Goal: Task Accomplishment & Management: Use online tool/utility

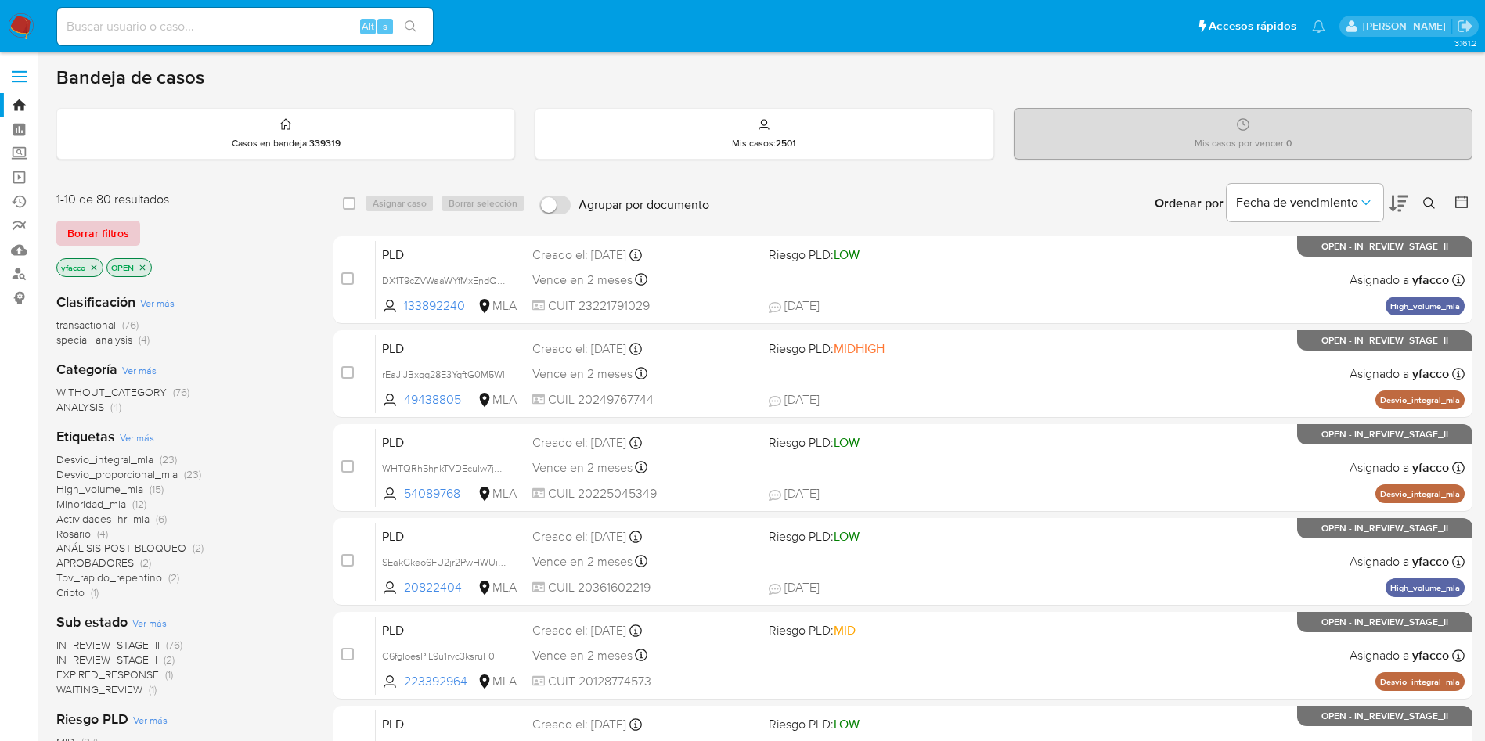
click at [81, 239] on span "Borrar filtros" at bounding box center [98, 233] width 62 height 22
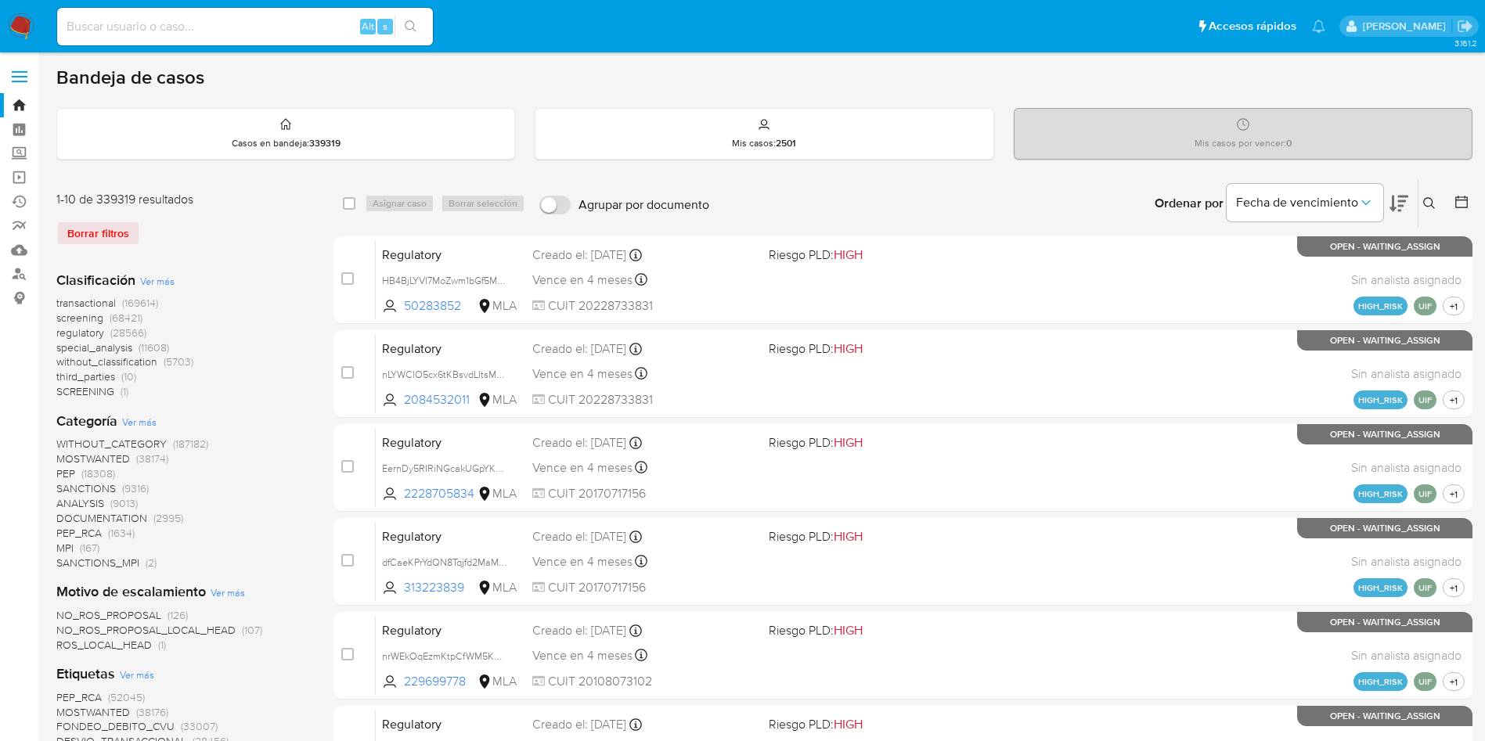
click at [1429, 201] on icon at bounding box center [1429, 203] width 13 height 13
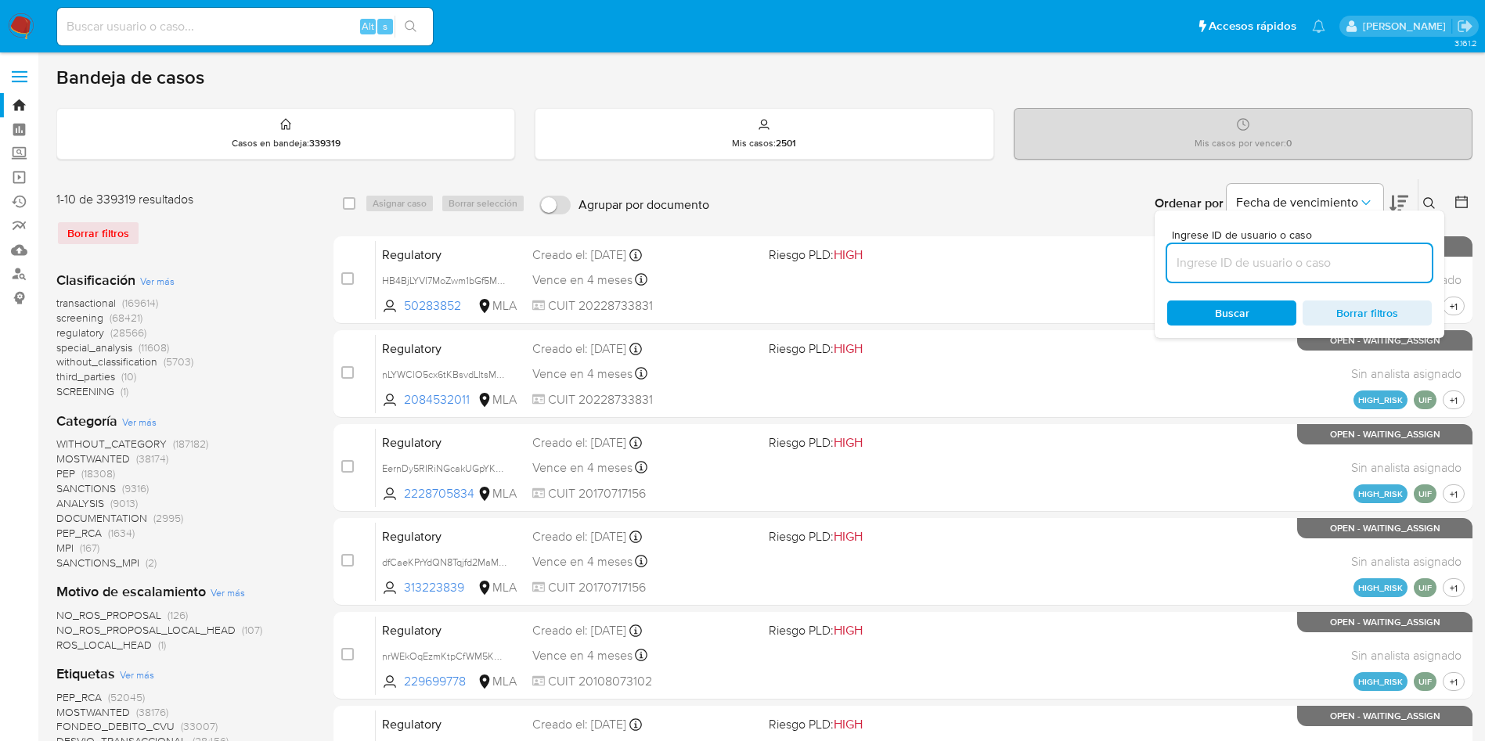
click at [1248, 266] on input at bounding box center [1299, 263] width 265 height 20
type input "RPuPTuZl6YyZaIgKzm5VSbi8"
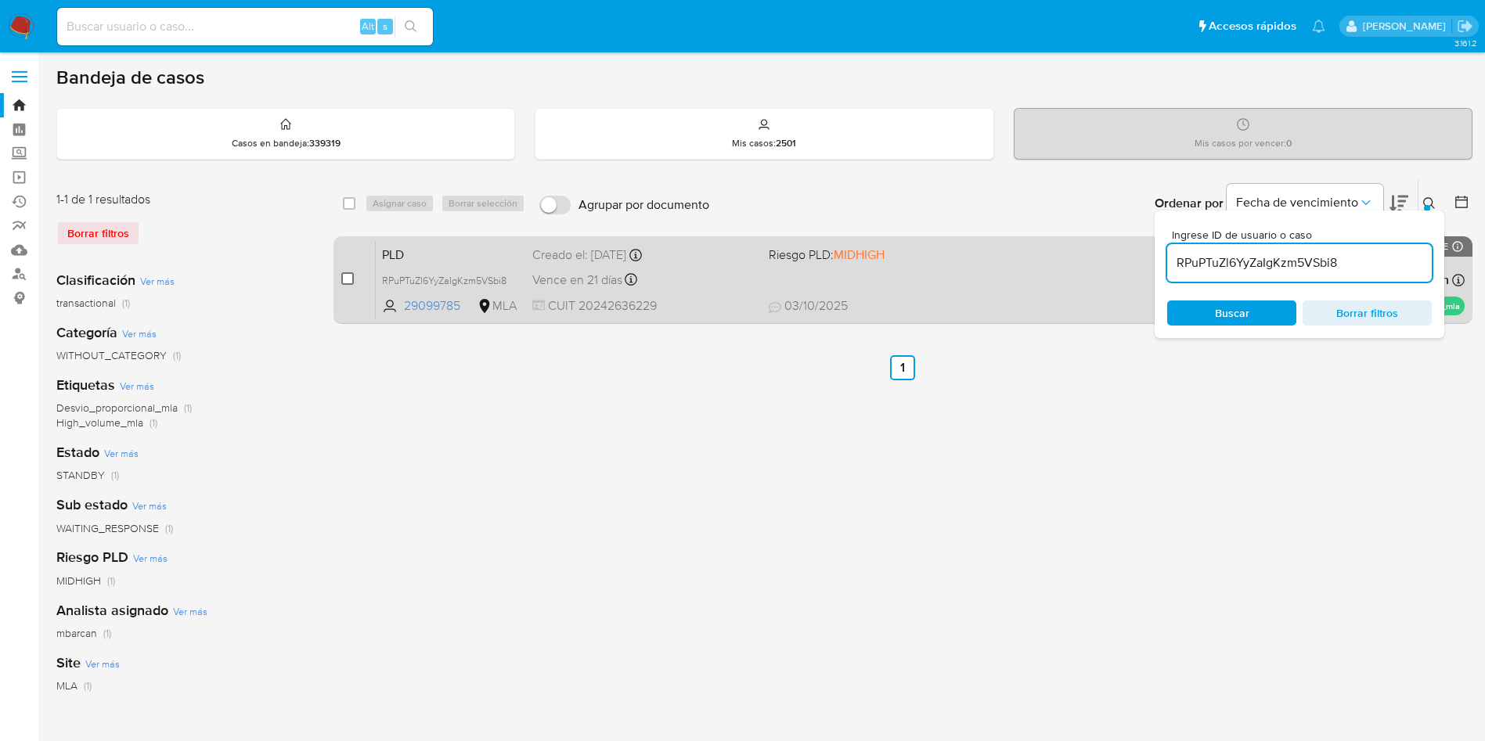
click at [346, 283] on input "checkbox" at bounding box center [347, 278] width 13 height 13
checkbox input "true"
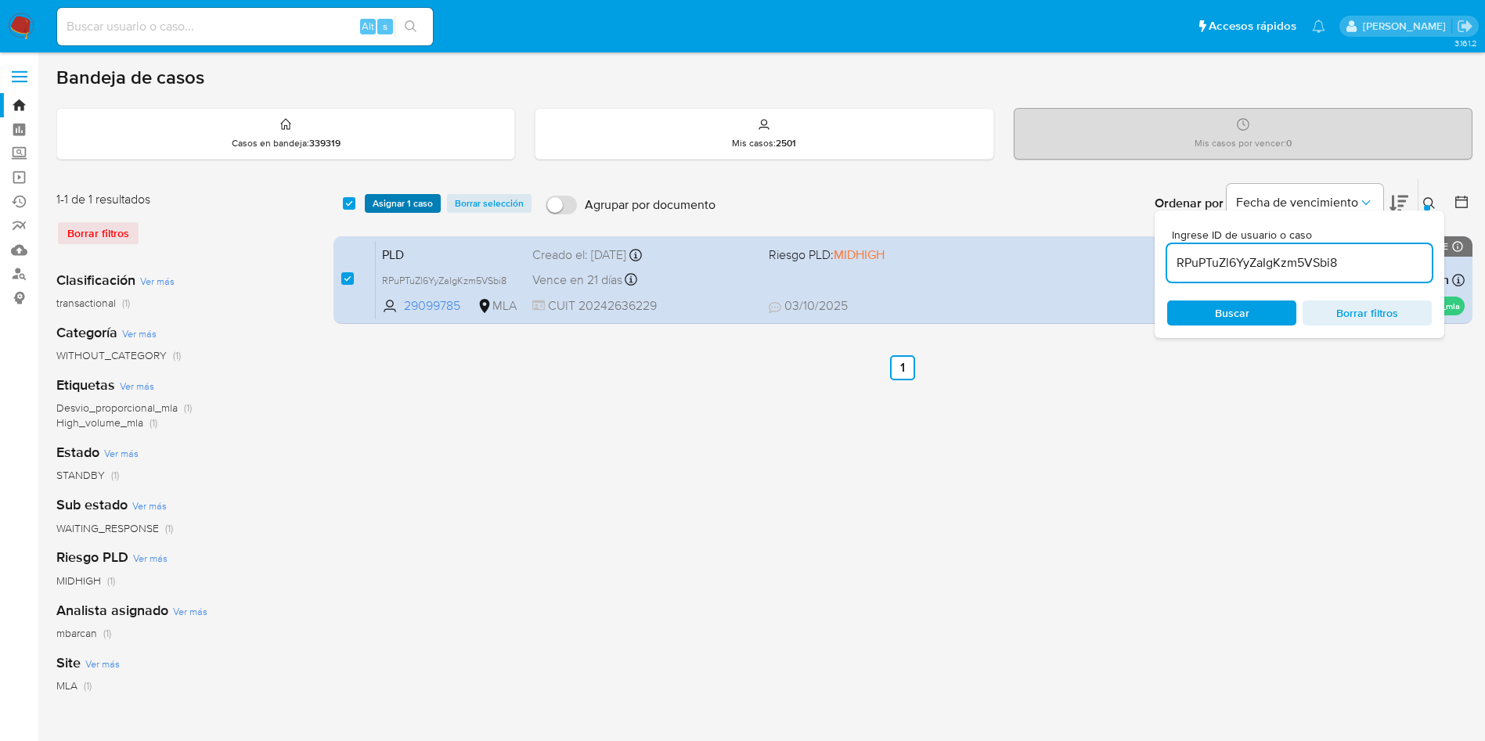
click at [405, 206] on span "Asignar 1 caso" at bounding box center [403, 204] width 60 height 16
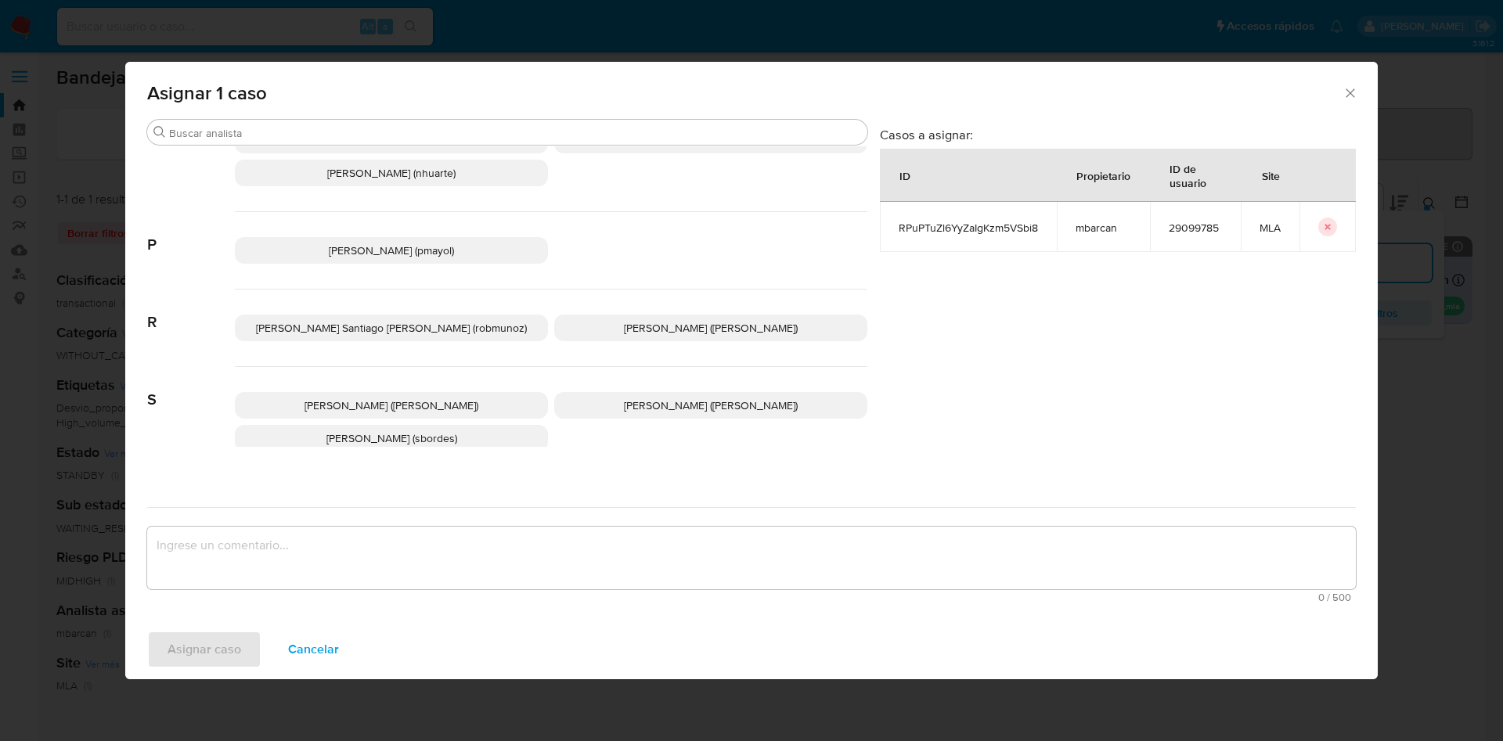
scroll to position [1366, 0]
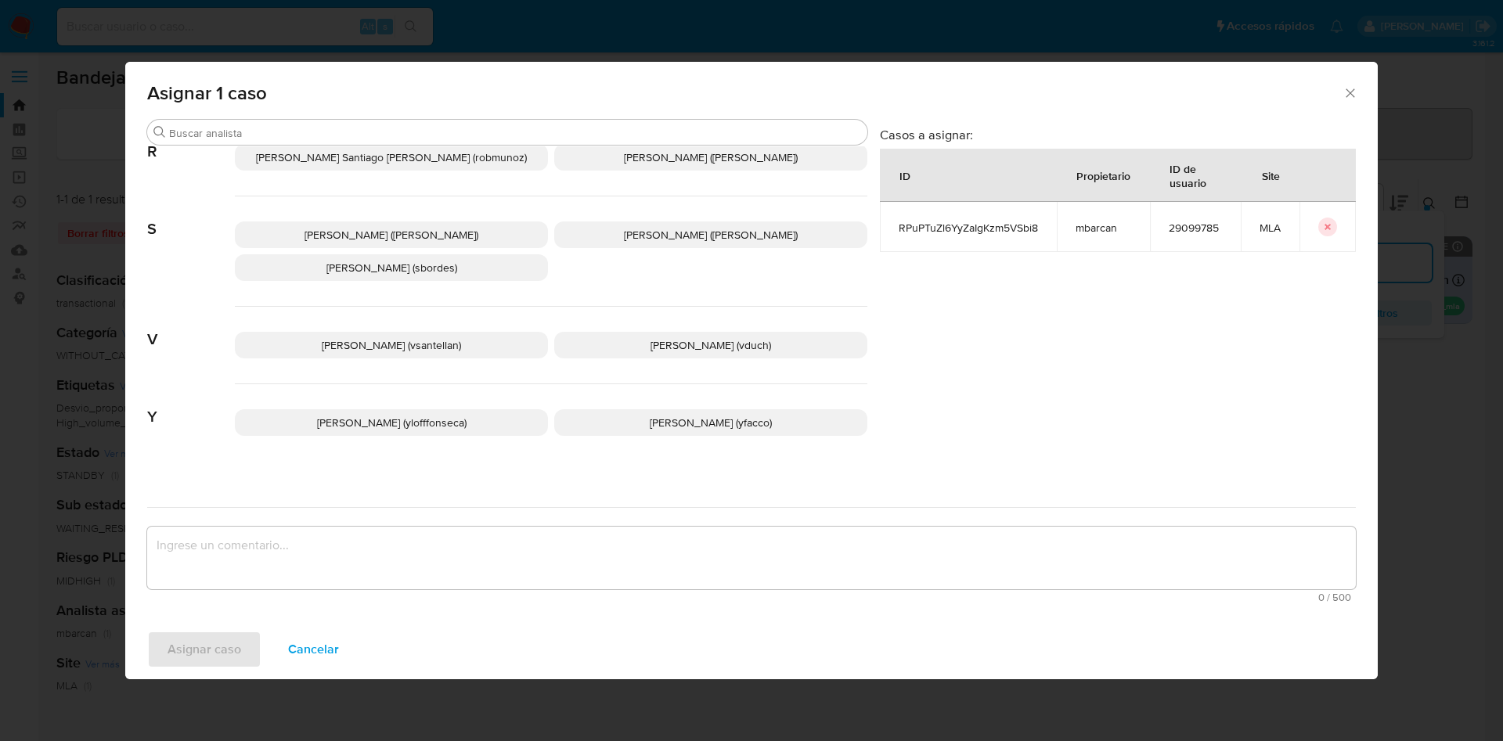
click at [650, 415] on span "Yesica Paola Facco (yfacco)" at bounding box center [711, 423] width 122 height 16
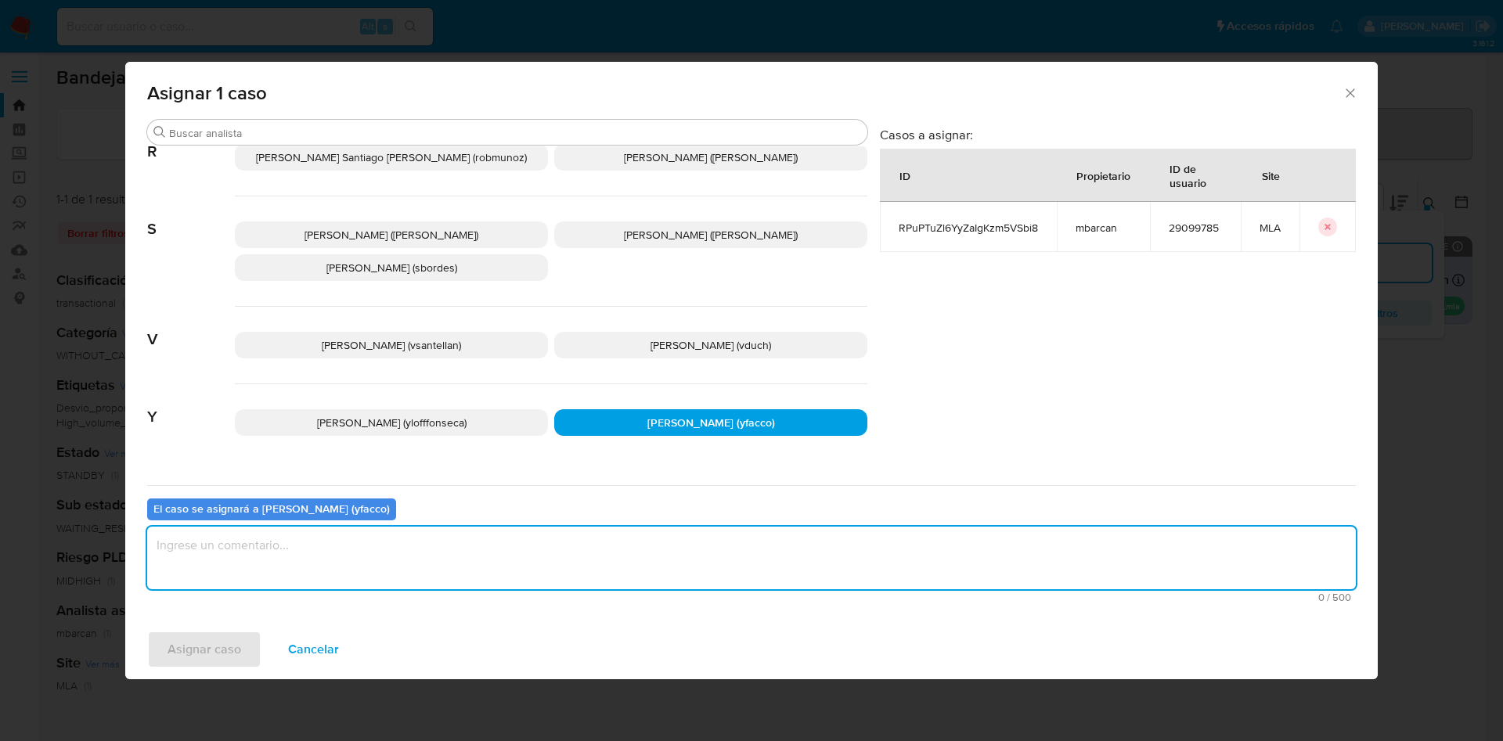
click at [441, 583] on textarea "assign-modal" at bounding box center [751, 558] width 1209 height 63
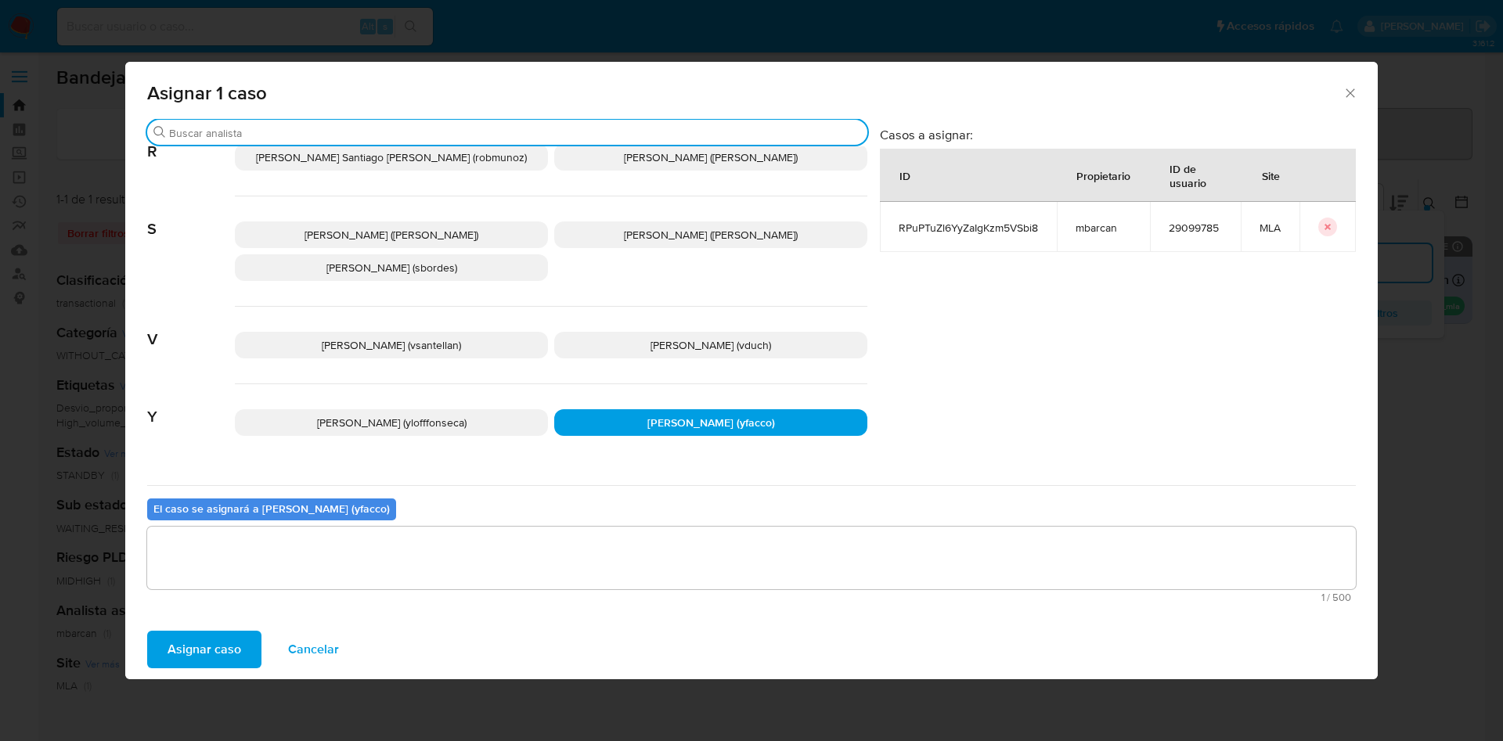
click at [307, 128] on input "Buscar" at bounding box center [515, 133] width 692 height 14
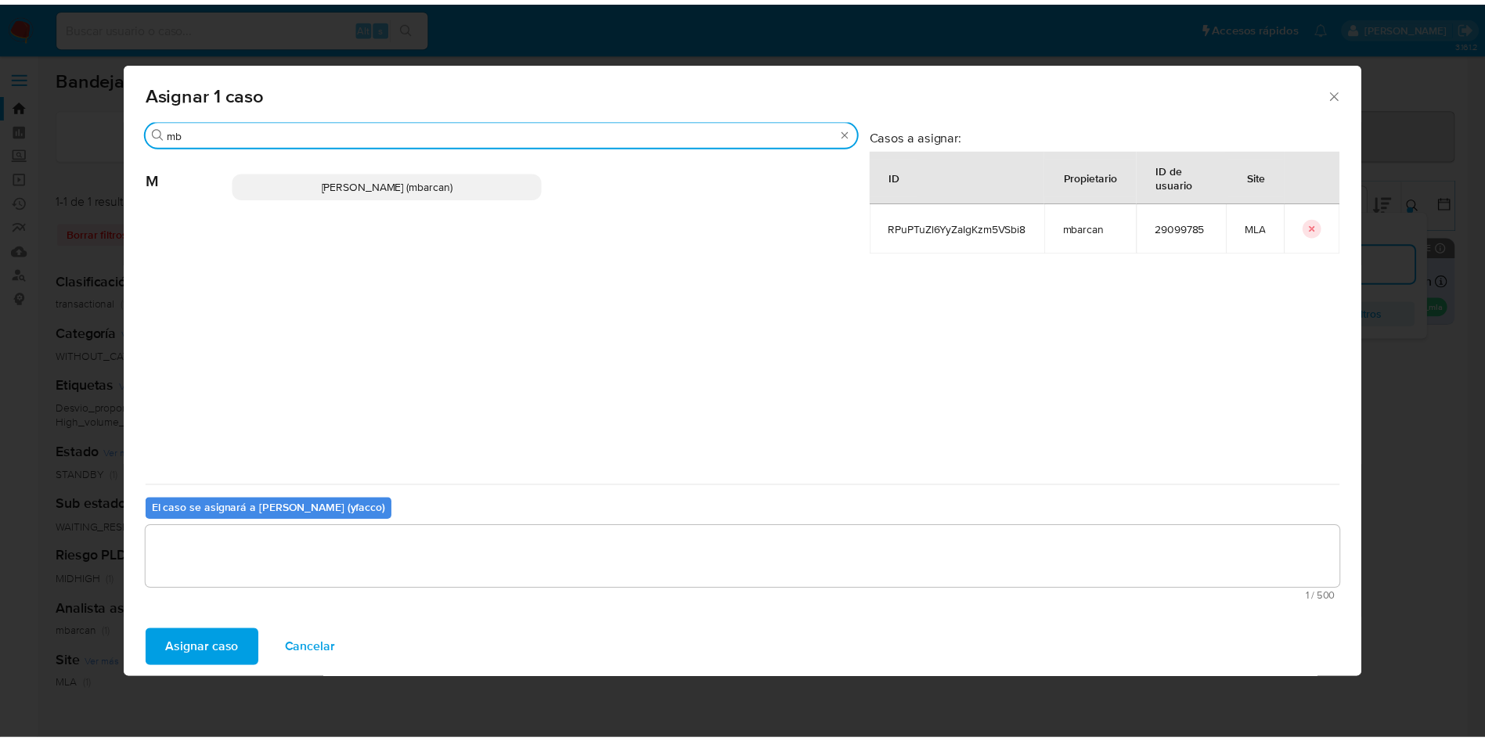
scroll to position [0, 0]
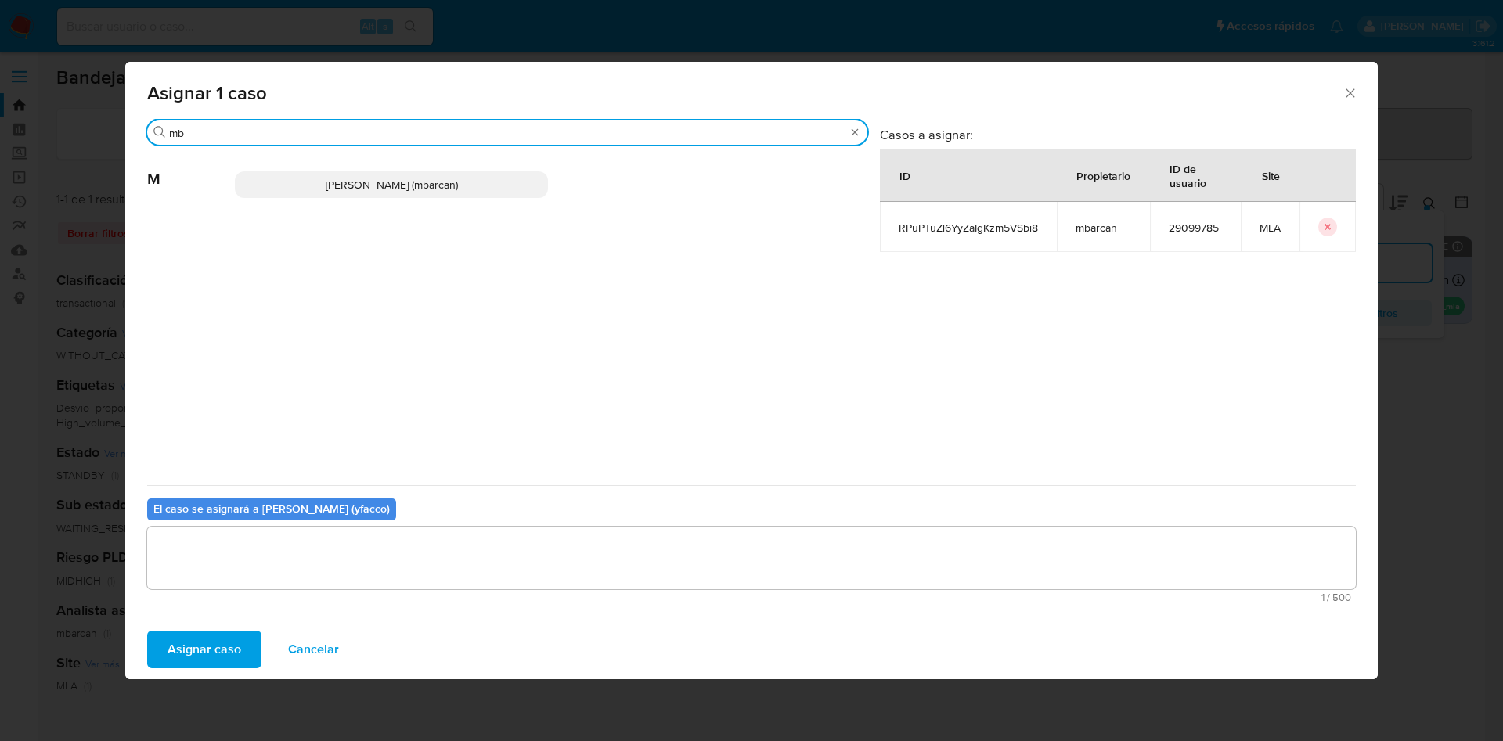
type input "mb"
click at [319, 191] on p "Magali Iael Barcan (mbarcan)" at bounding box center [391, 184] width 313 height 27
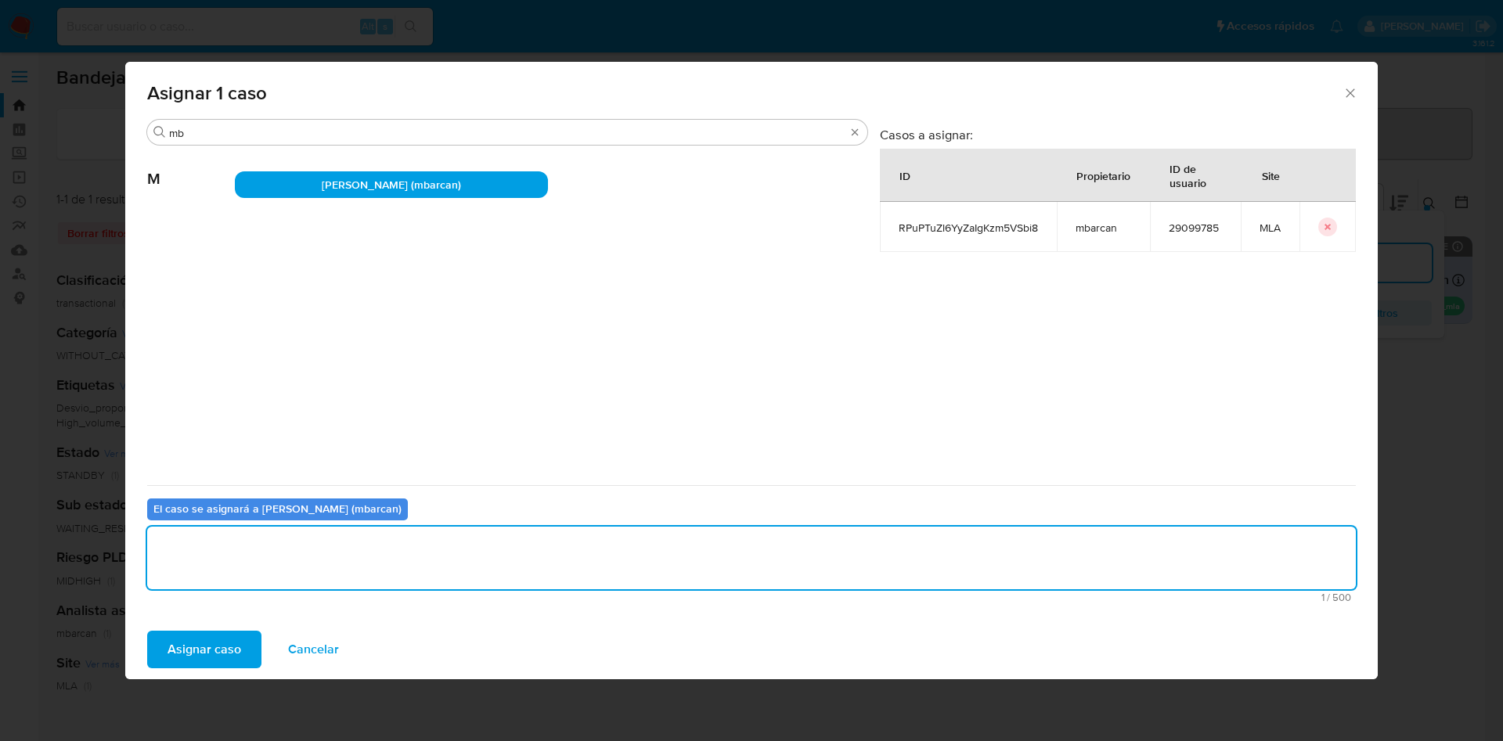
click at [288, 572] on textarea "assign-modal" at bounding box center [751, 558] width 1209 height 63
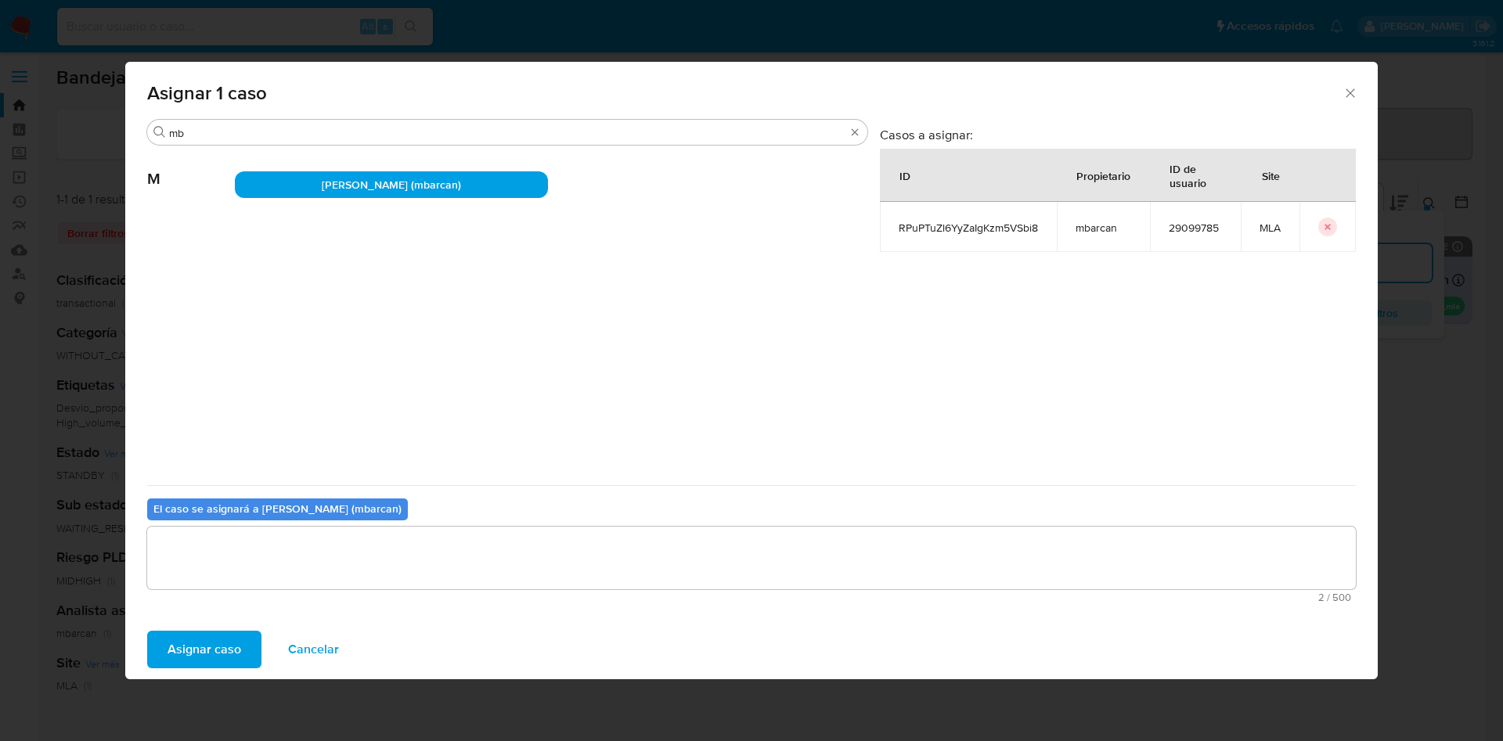
click at [206, 641] on span "Asignar caso" at bounding box center [205, 649] width 74 height 34
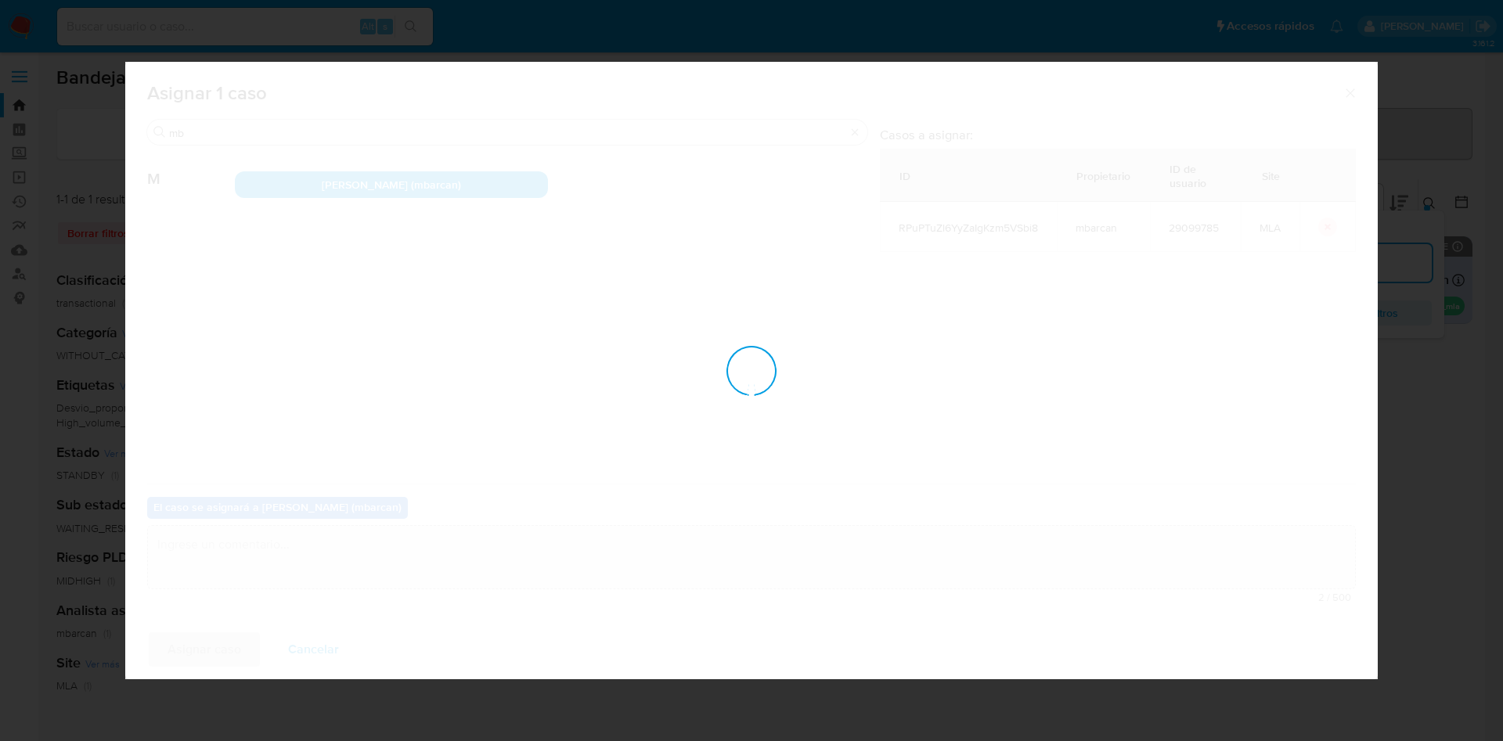
checkbox input "false"
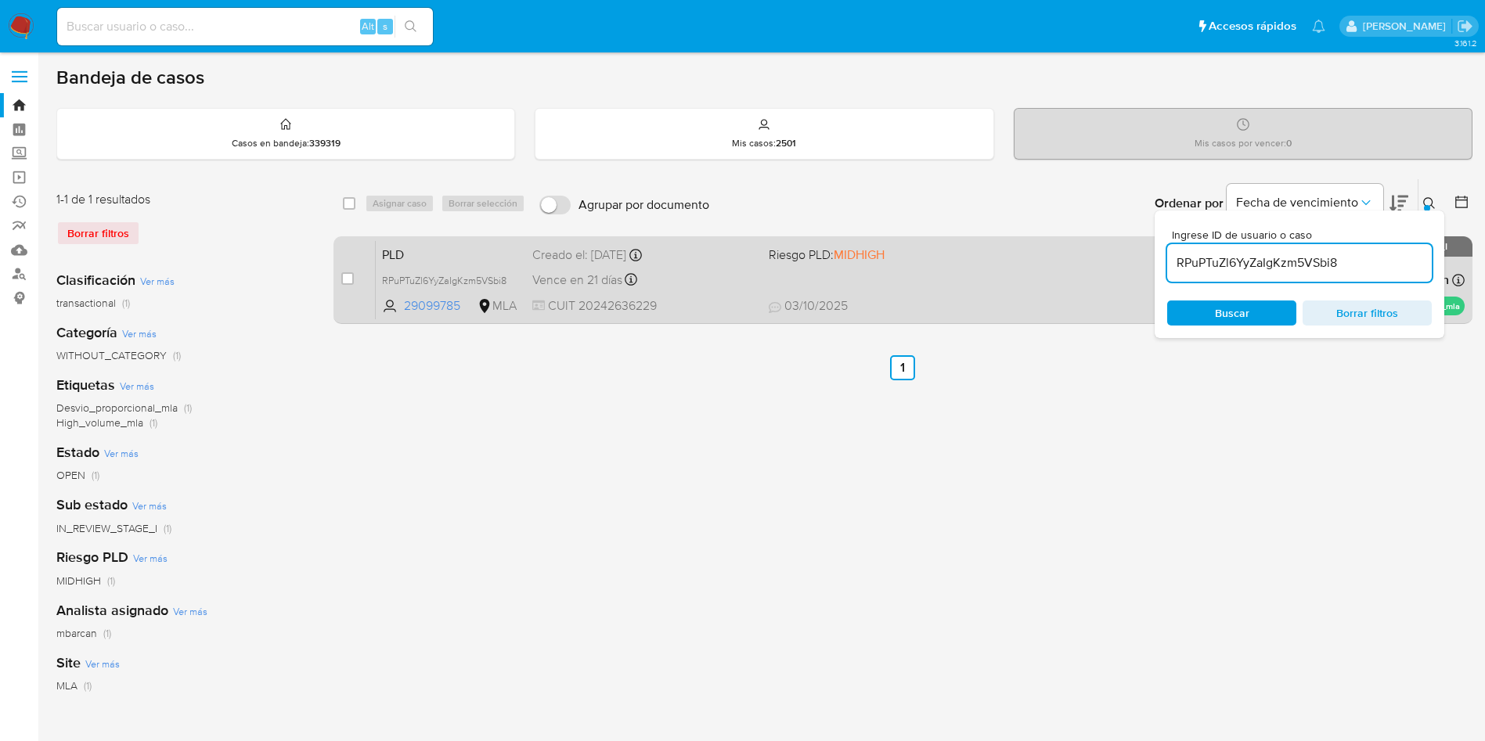
click at [658, 297] on span "CUIT 20242636229" at bounding box center [644, 305] width 224 height 17
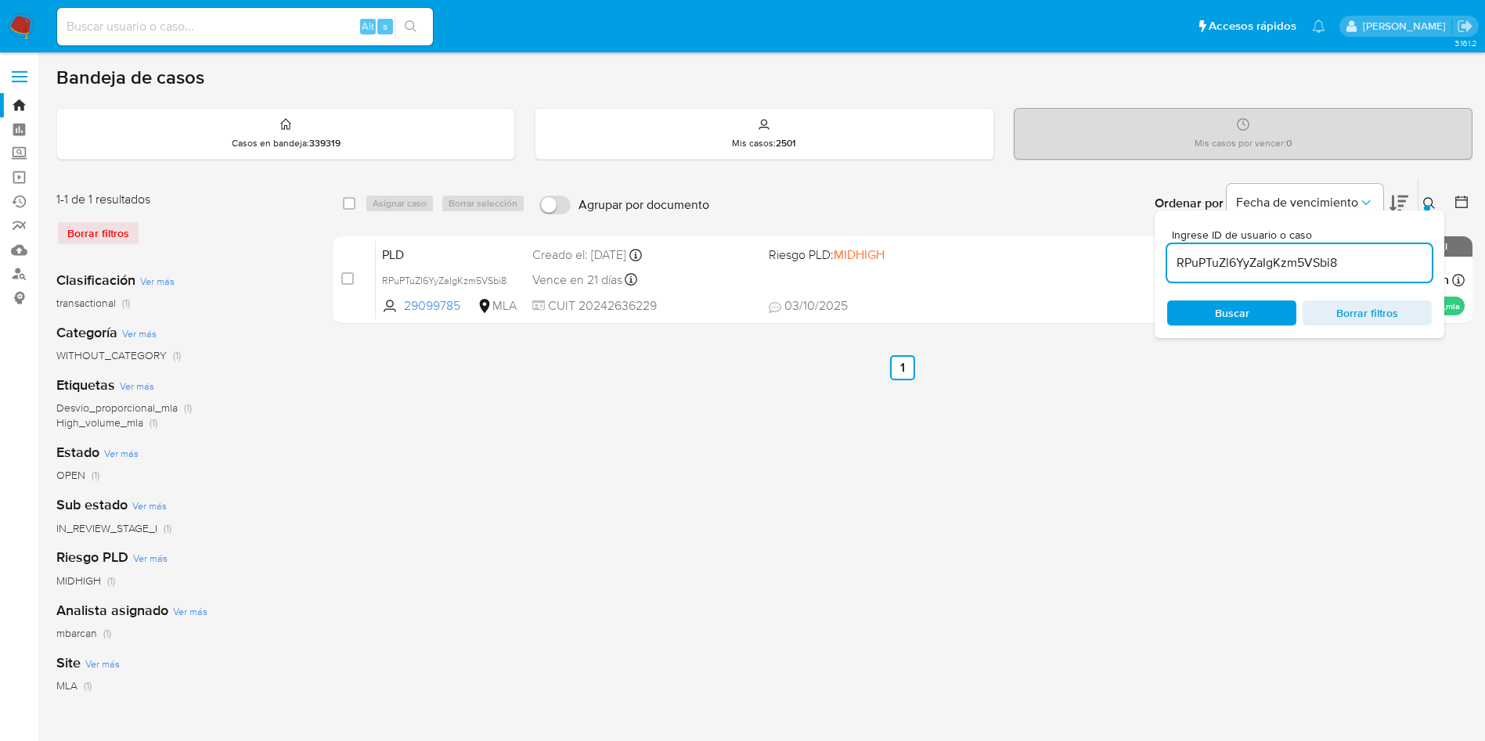
click at [1371, 263] on input "RPuPTuZl6YyZaIgKzm5VSbi8" at bounding box center [1299, 263] width 265 height 20
paste input "4cOuw0JnEGd45LtEBh8N9r33"
type input "4cOuw0JnEGd45LtEBh8N9r33"
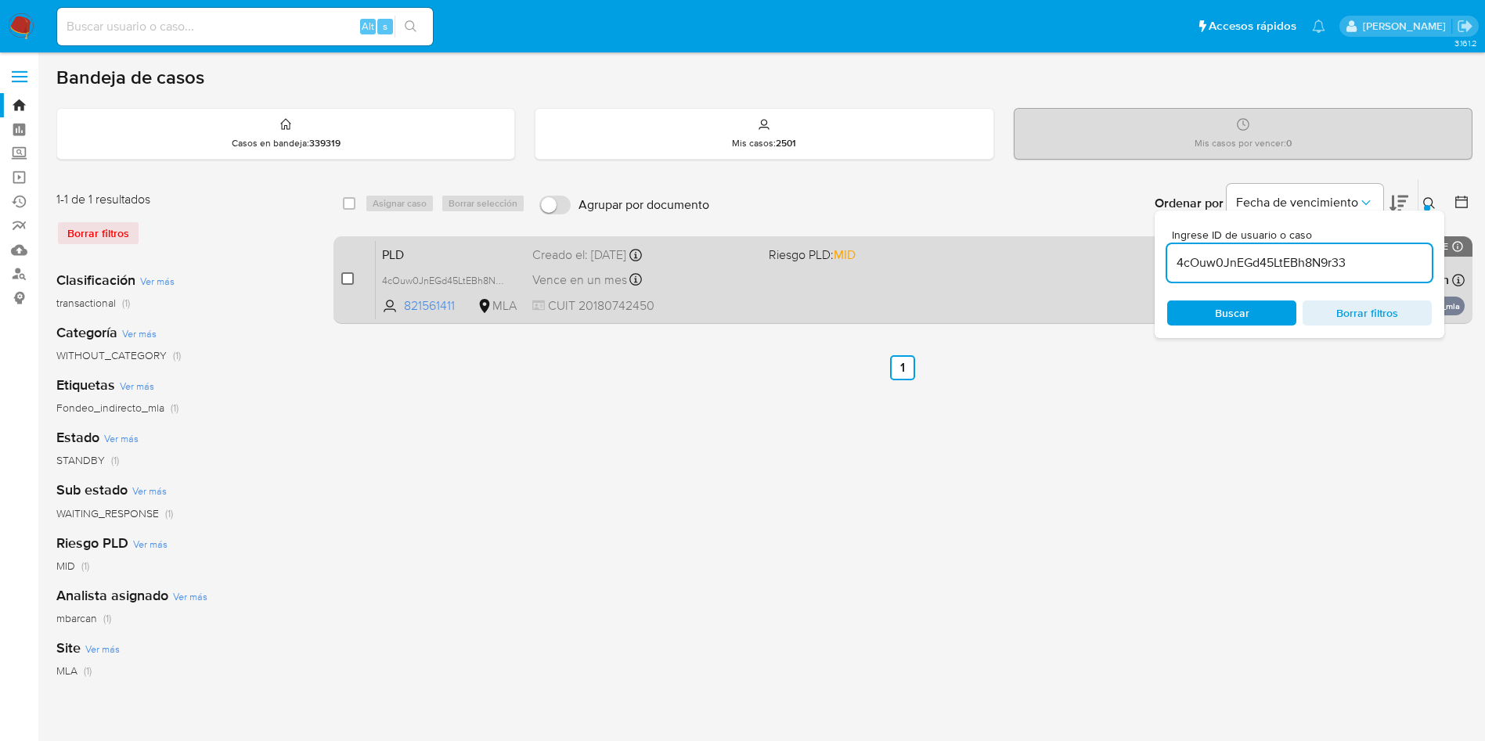
click at [347, 277] on input "checkbox" at bounding box center [347, 278] width 13 height 13
checkbox input "true"
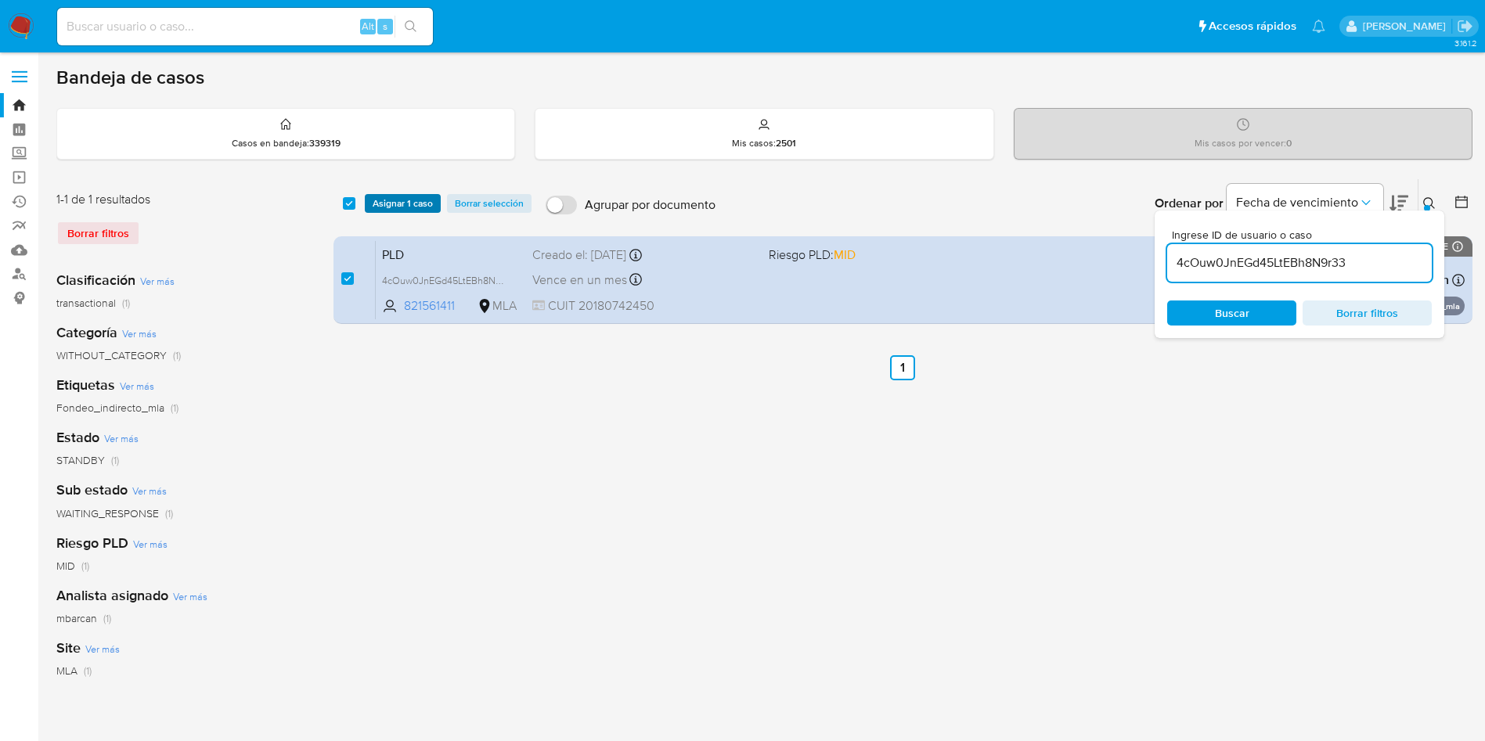
click at [386, 206] on span "Asignar 1 caso" at bounding box center [403, 204] width 60 height 16
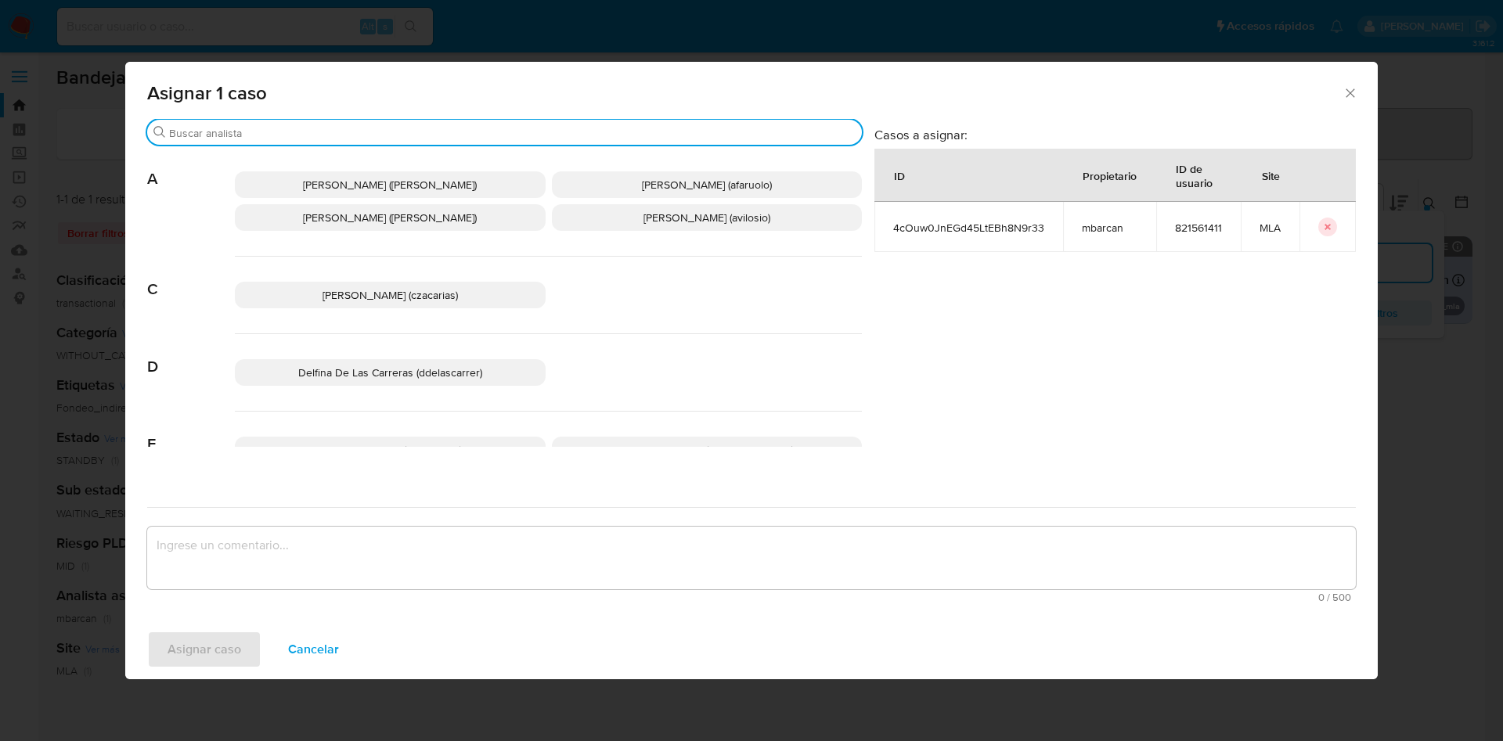
click at [294, 132] on input "Buscar" at bounding box center [512, 133] width 687 height 14
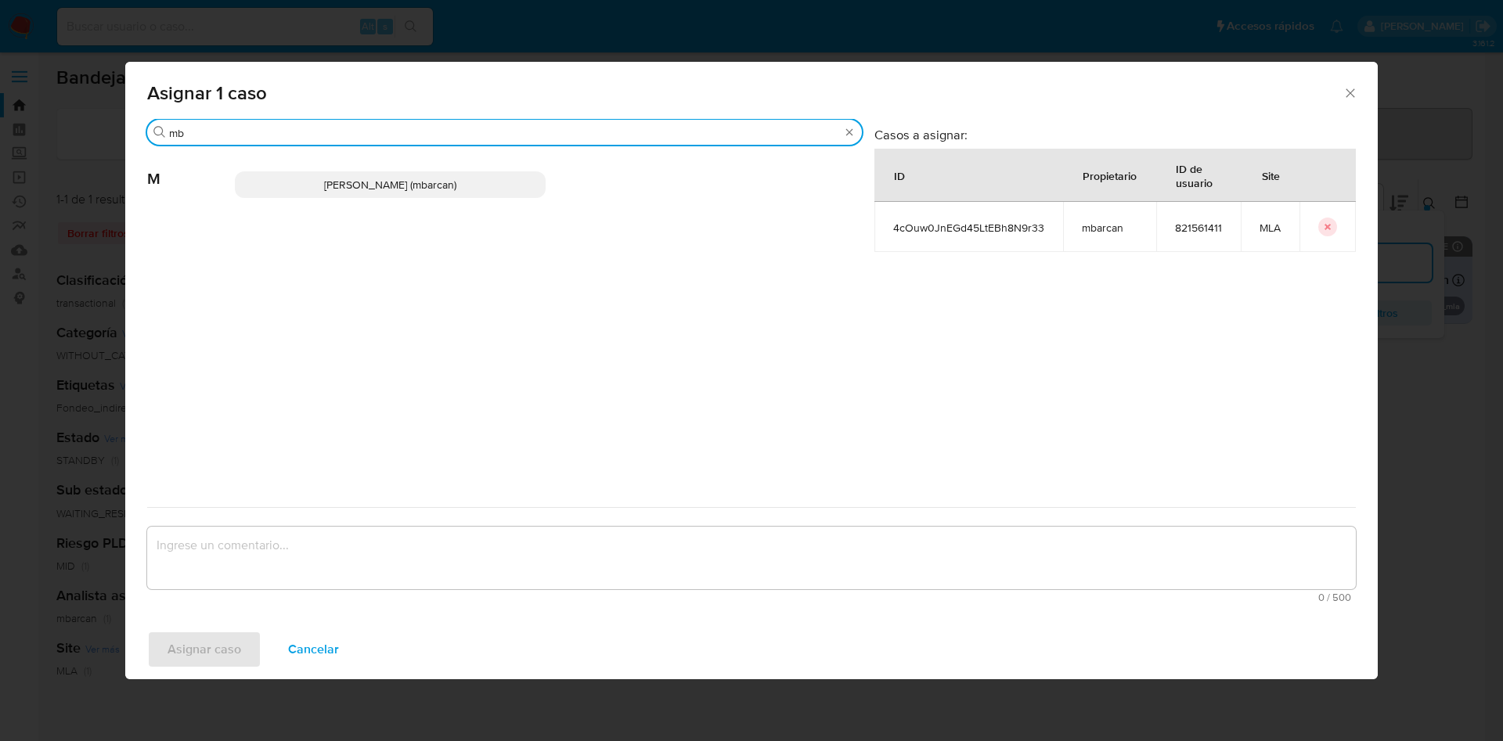
type input "mb"
click at [321, 199] on div "Magali Iael Barcan (mbarcan)" at bounding box center [548, 184] width 627 height 77
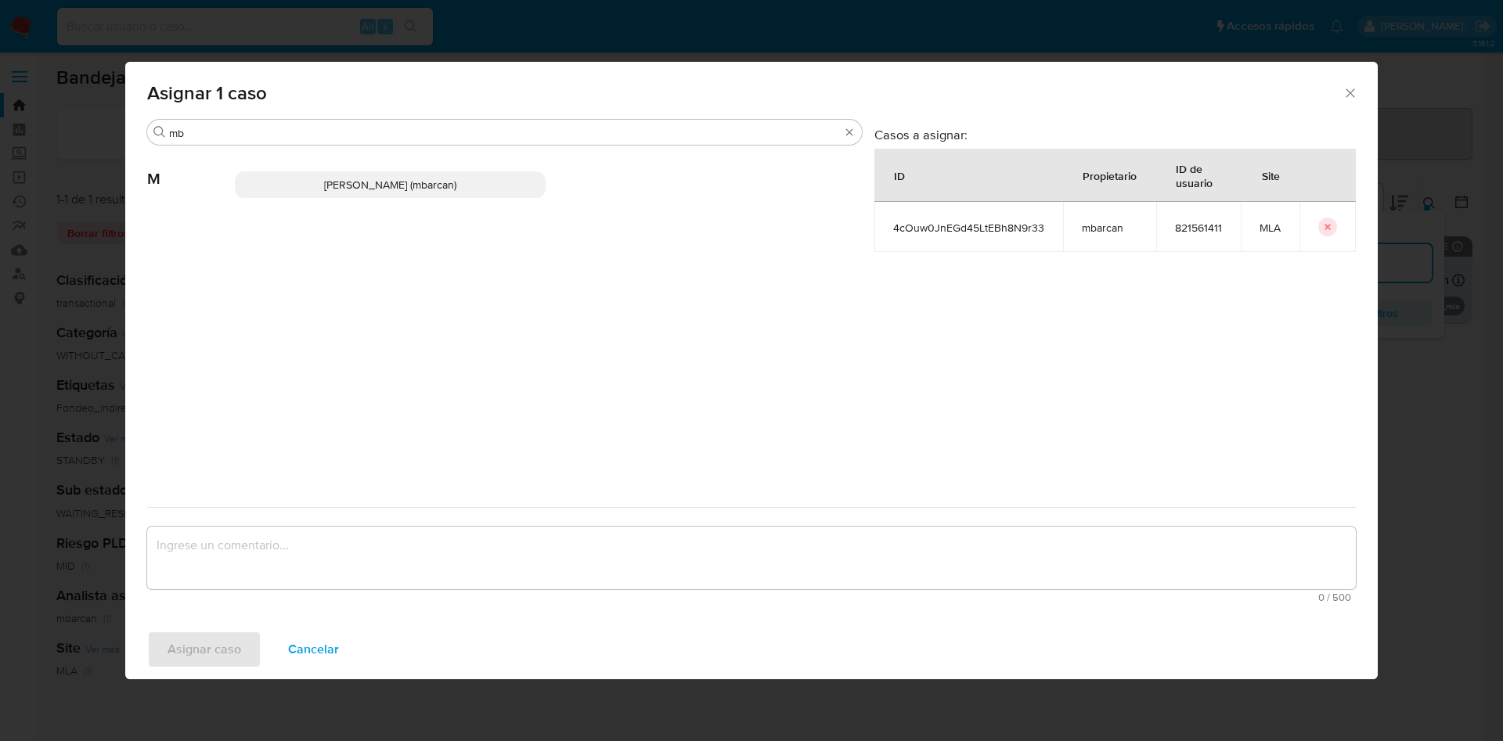
click at [324, 183] on span "Magali Iael Barcan (mbarcan)" at bounding box center [390, 185] width 132 height 16
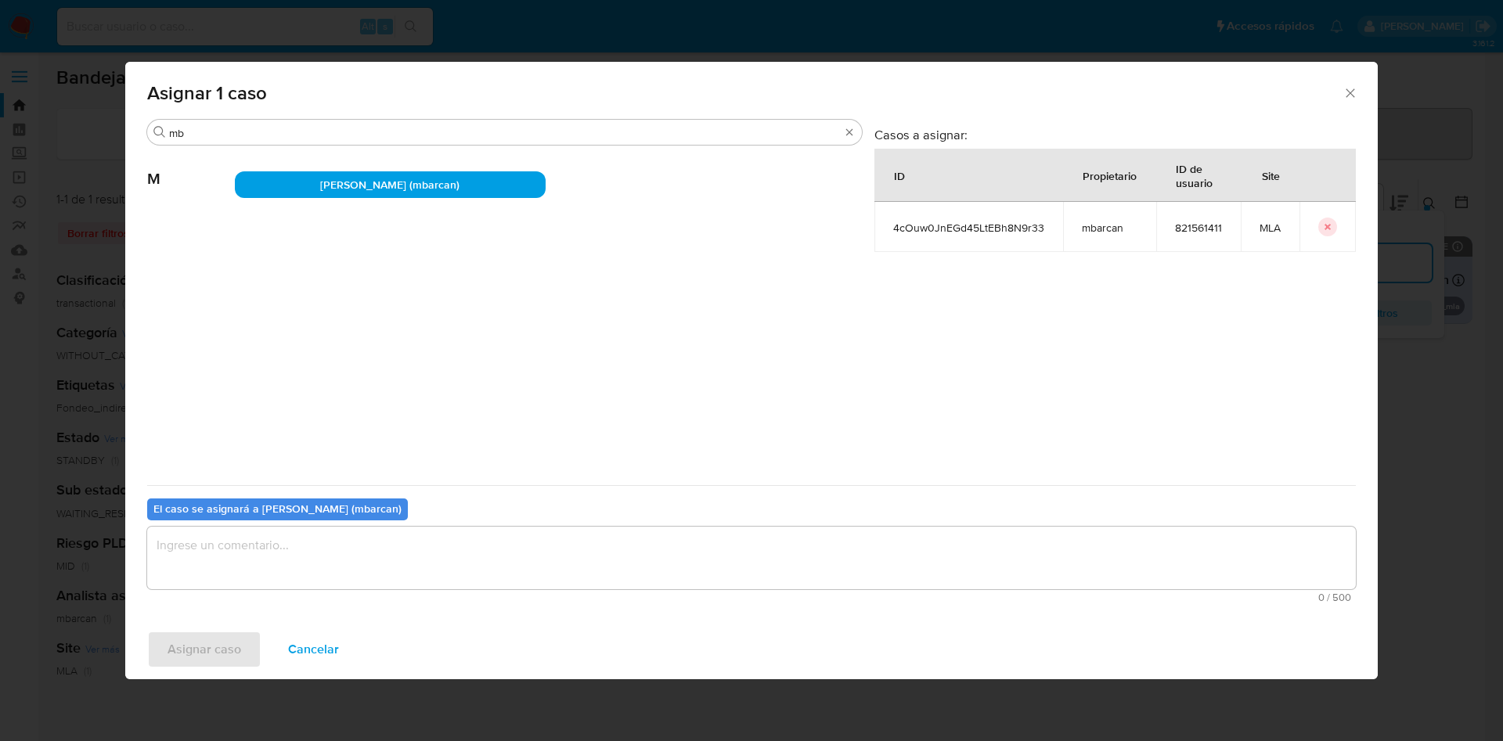
click at [210, 536] on textarea "assign-modal" at bounding box center [751, 558] width 1209 height 63
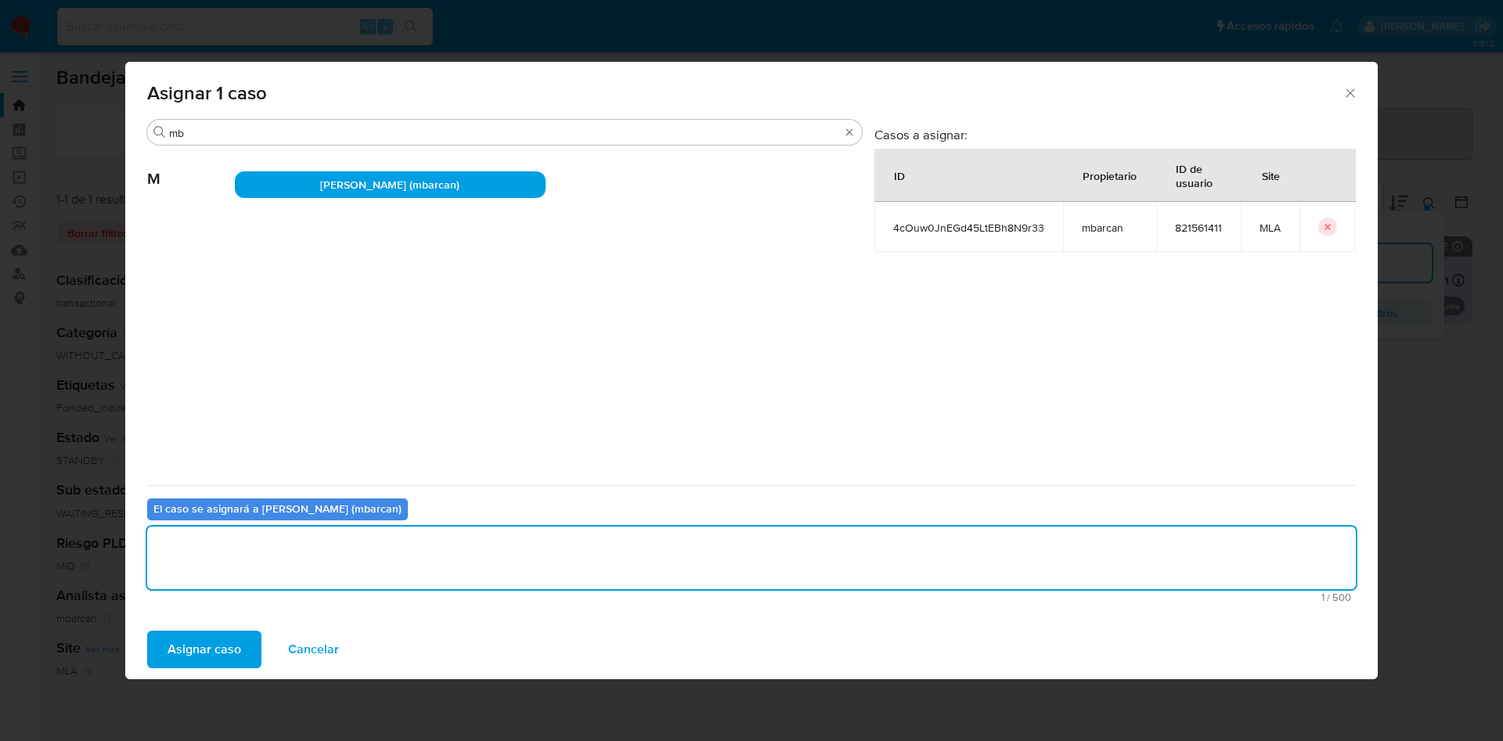
click at [201, 643] on span "Asignar caso" at bounding box center [205, 649] width 74 height 34
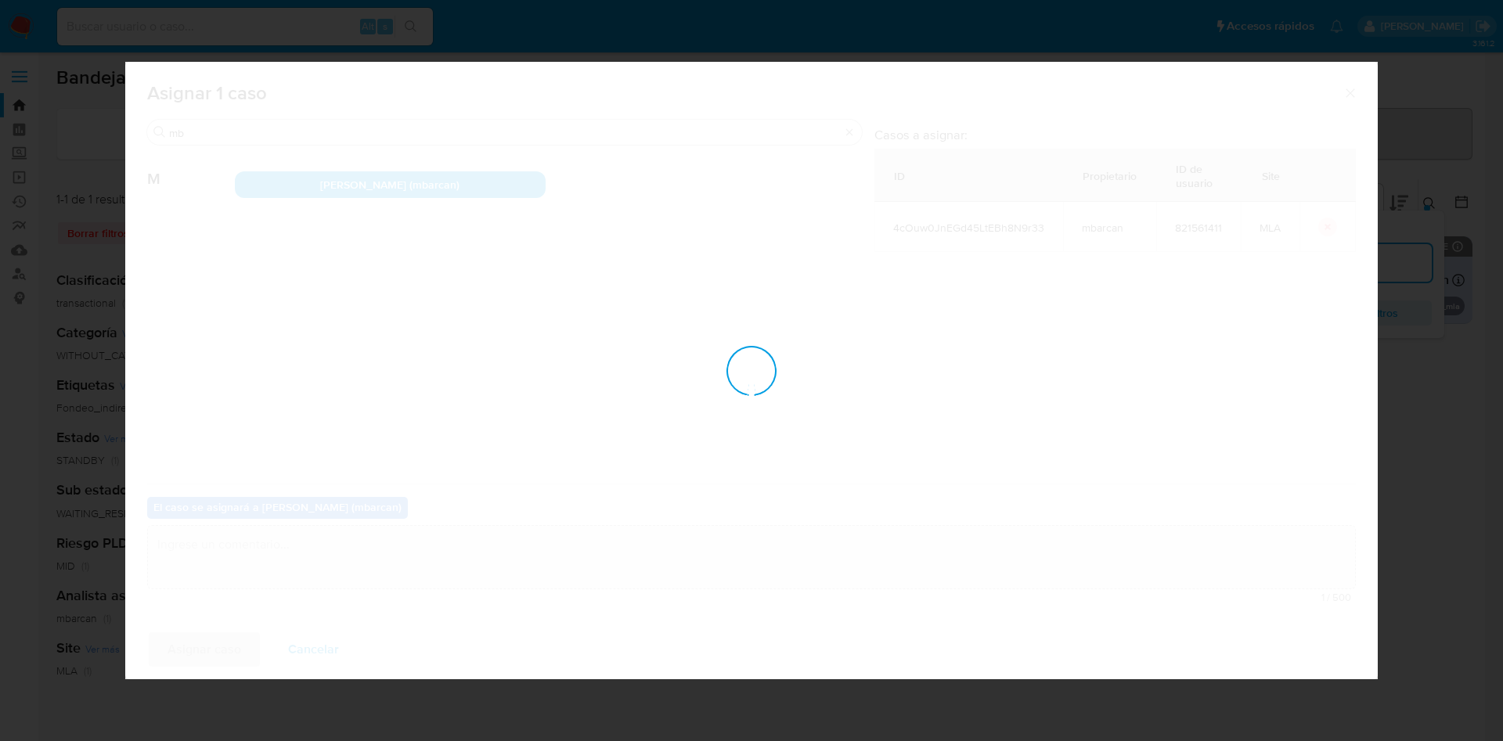
checkbox input "false"
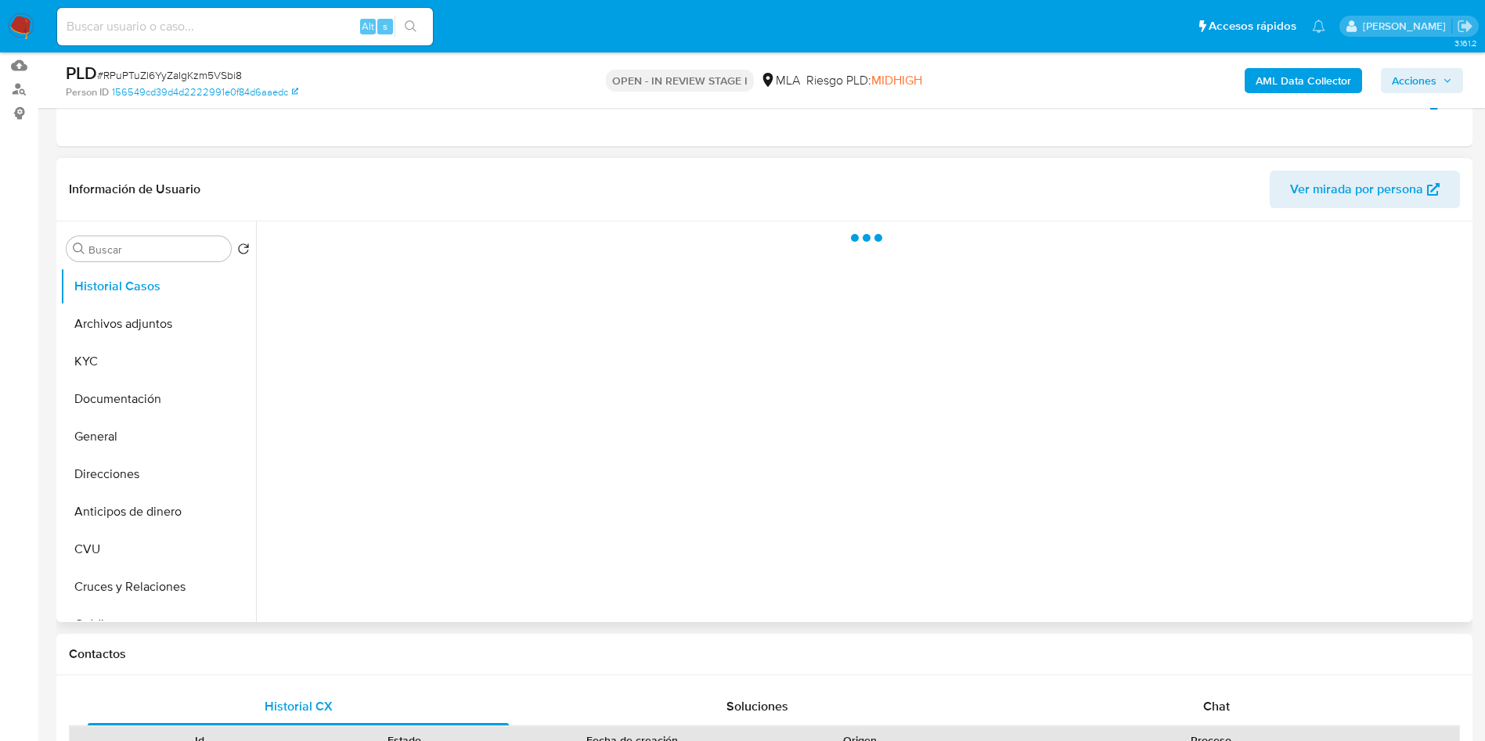
scroll to position [235, 0]
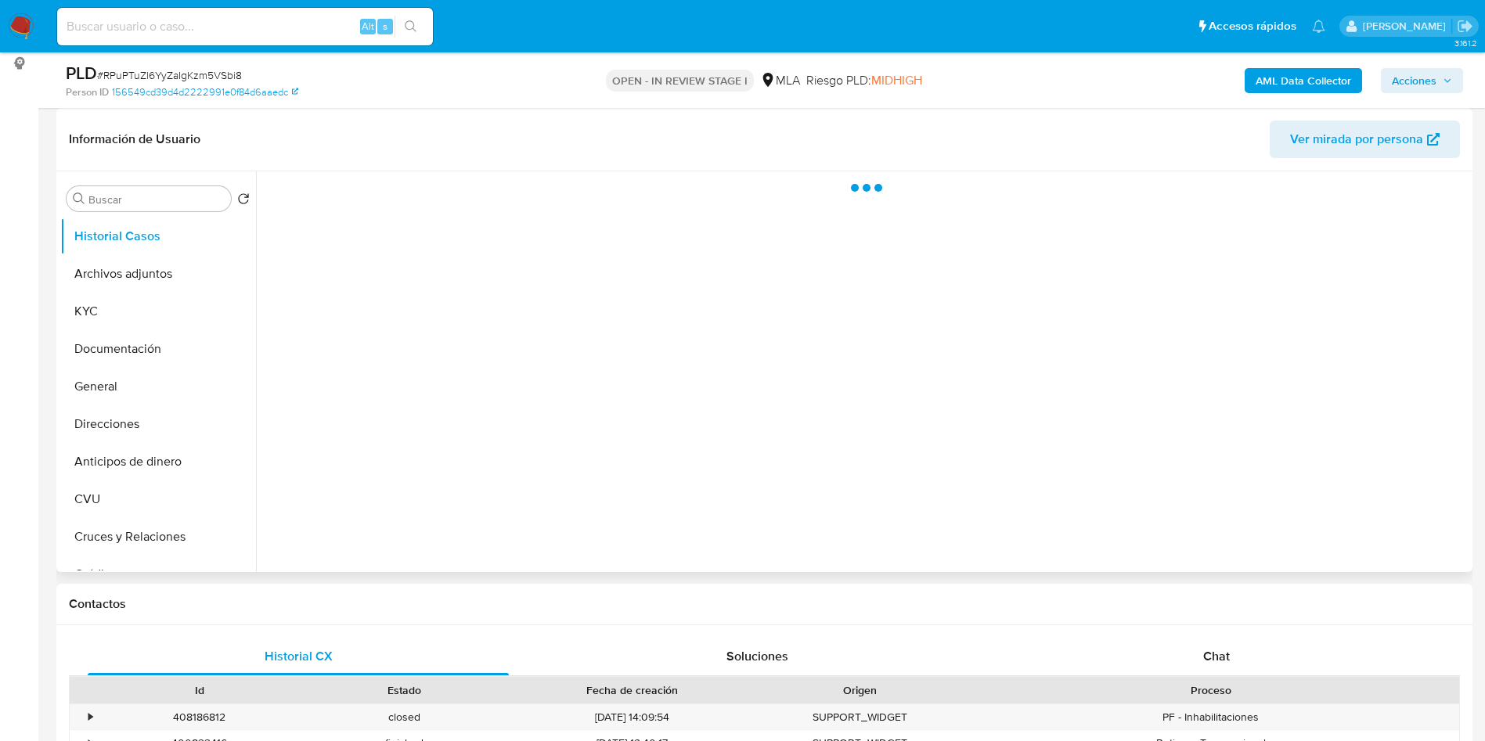
select select "10"
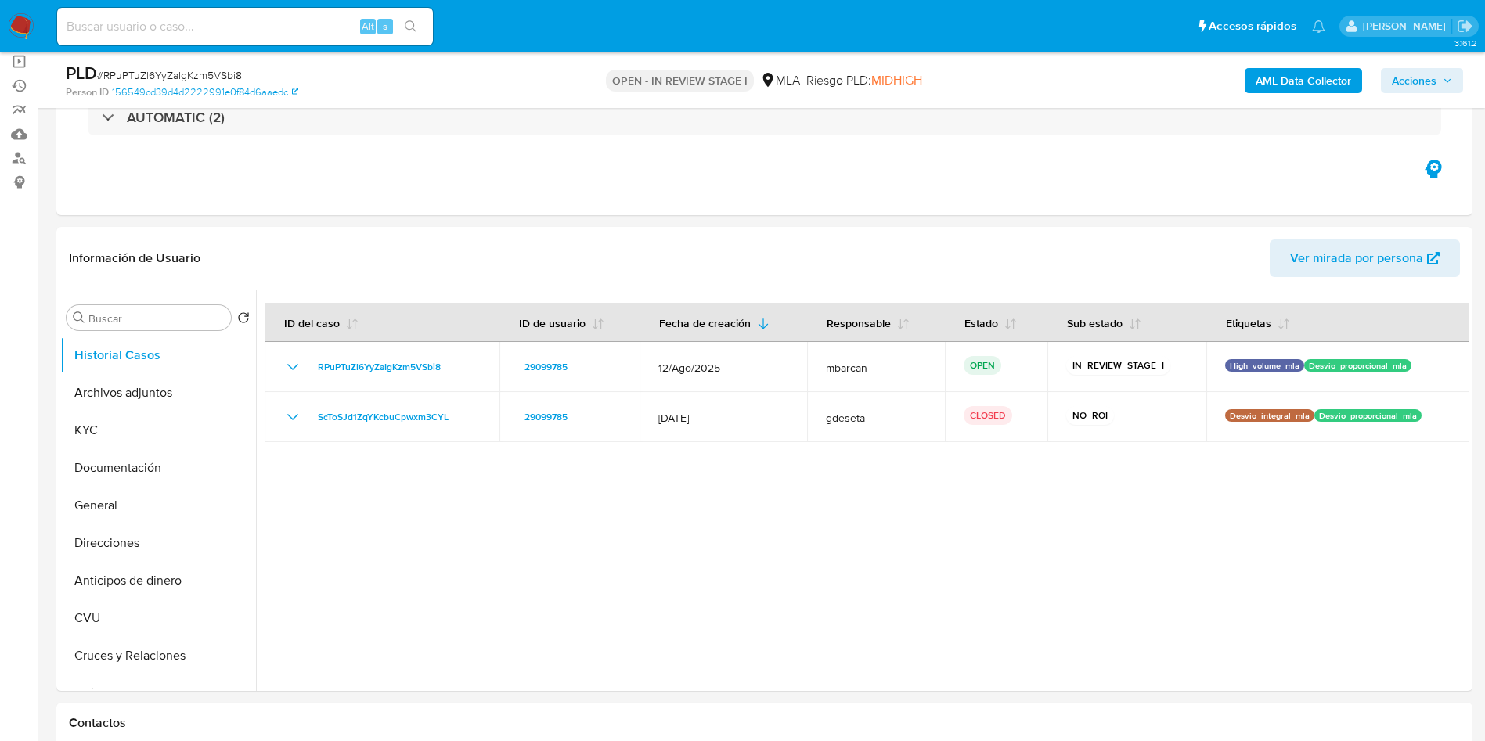
scroll to position [0, 0]
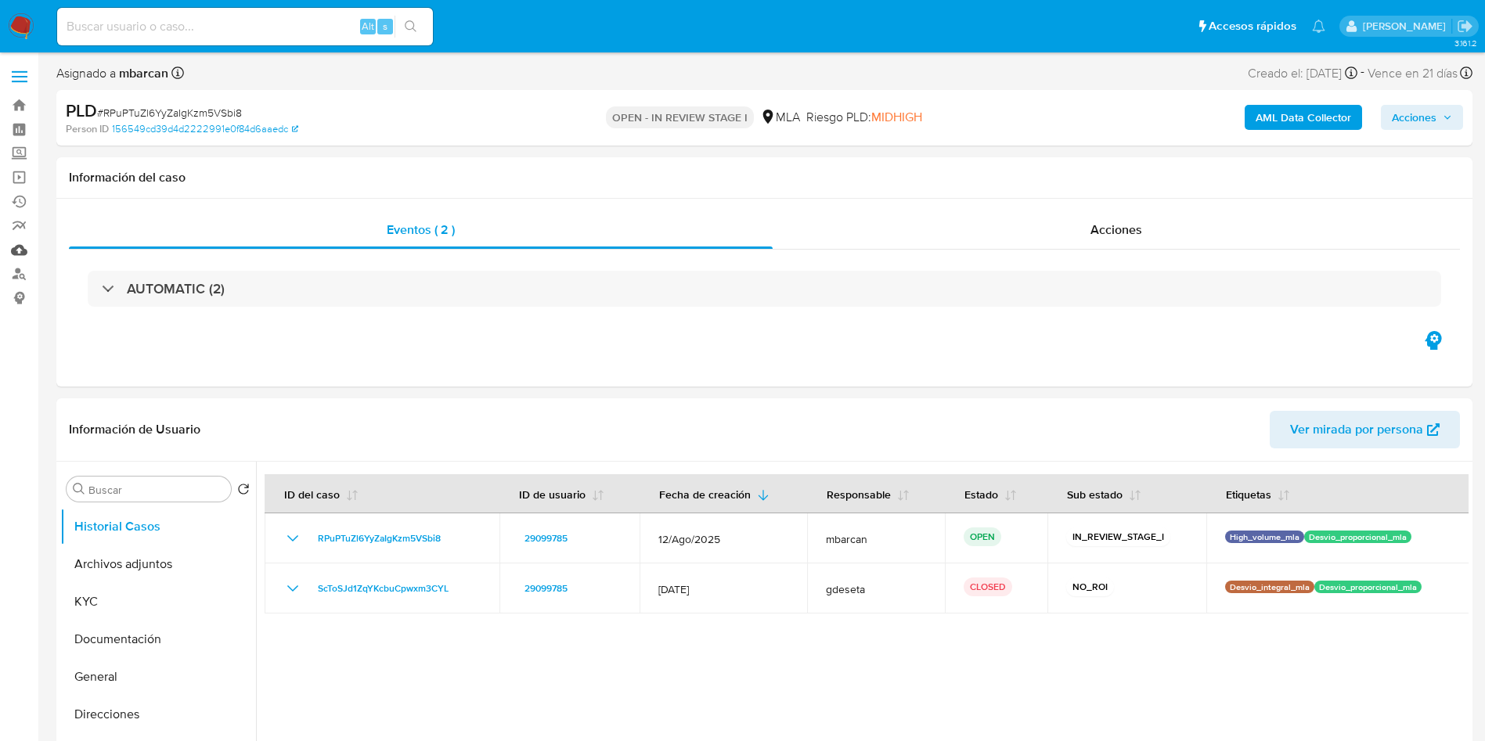
click at [17, 247] on link "Mulan" at bounding box center [93, 250] width 186 height 24
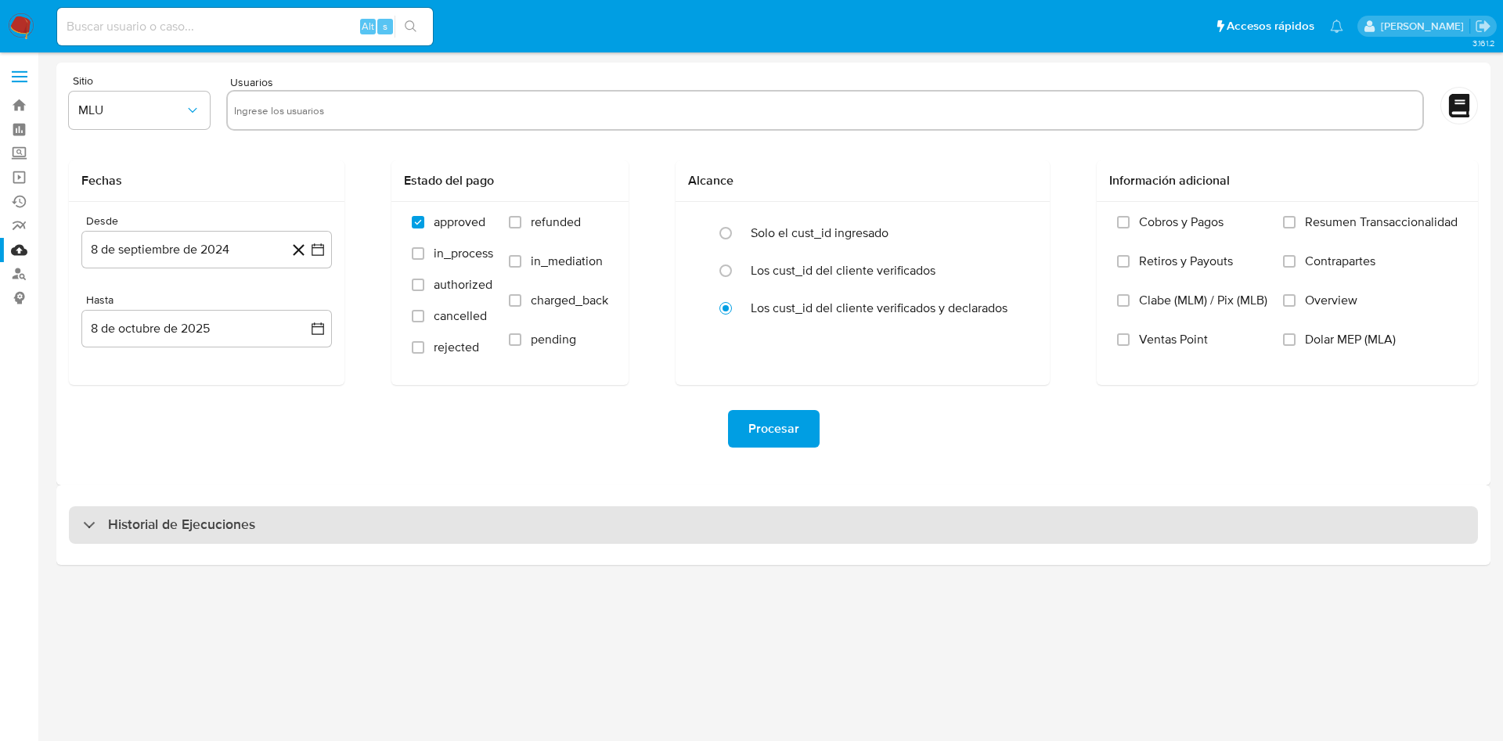
click at [314, 521] on div "Historial de Ejecuciones" at bounding box center [773, 525] width 1409 height 38
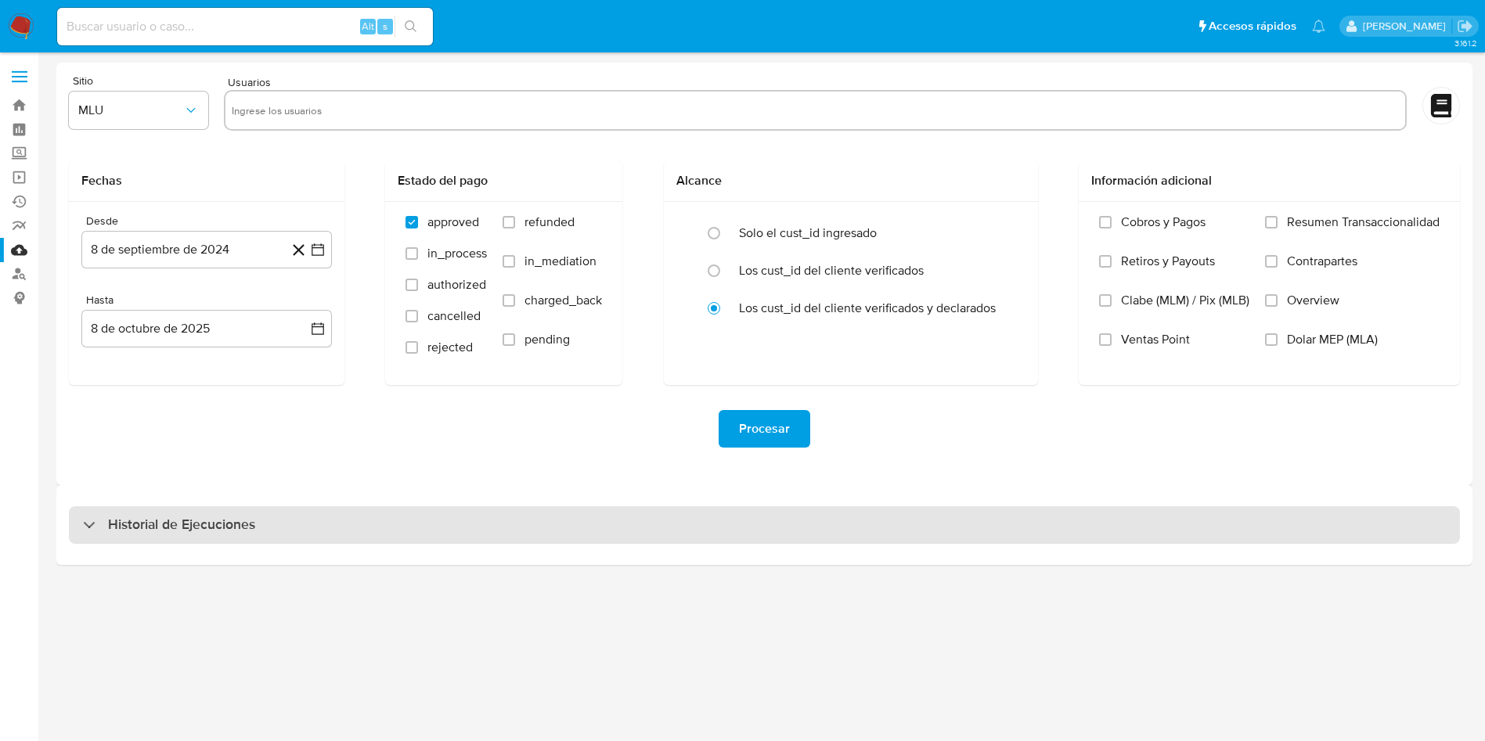
select select "10"
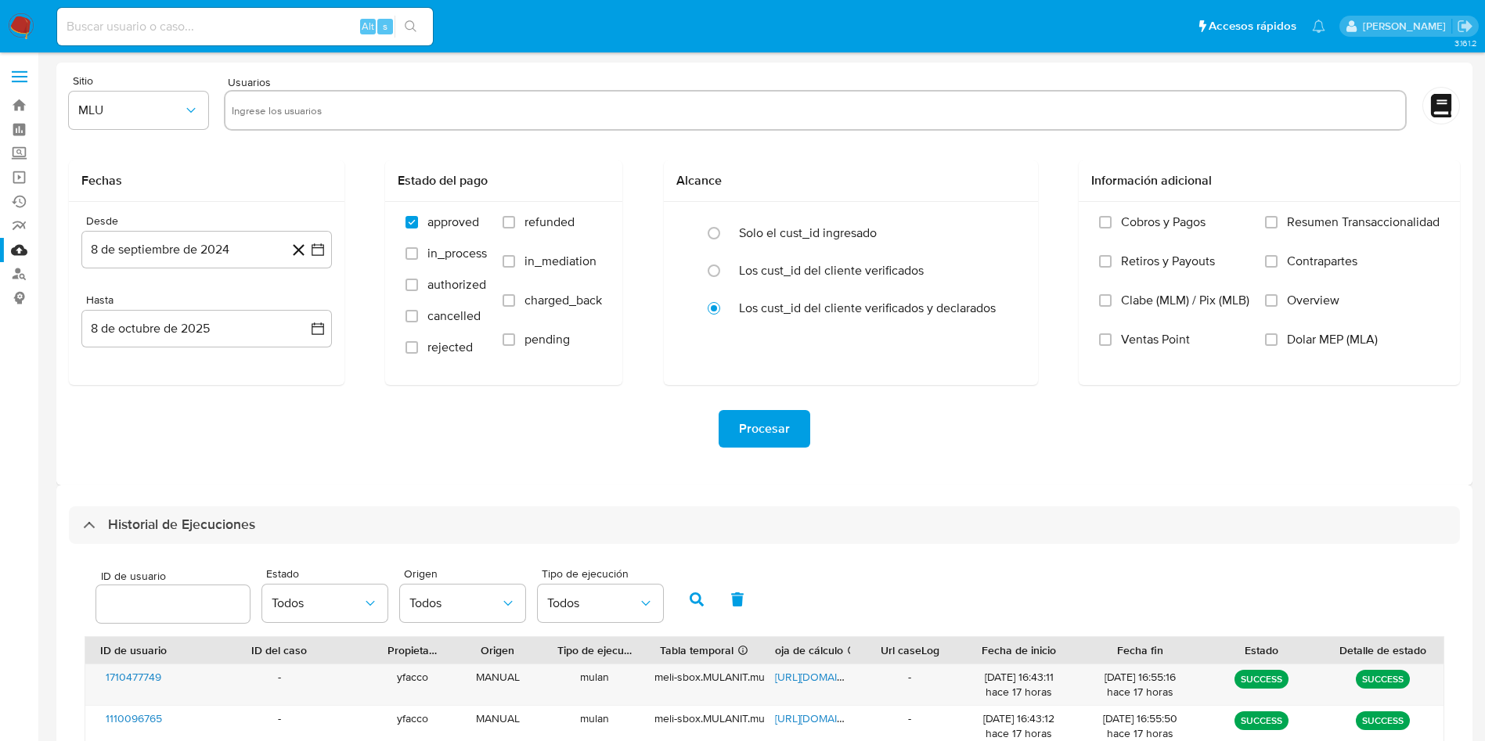
click at [110, 611] on input "number" at bounding box center [172, 604] width 153 height 20
type input "1110096765"
click at [697, 593] on icon "button" at bounding box center [697, 600] width 14 height 14
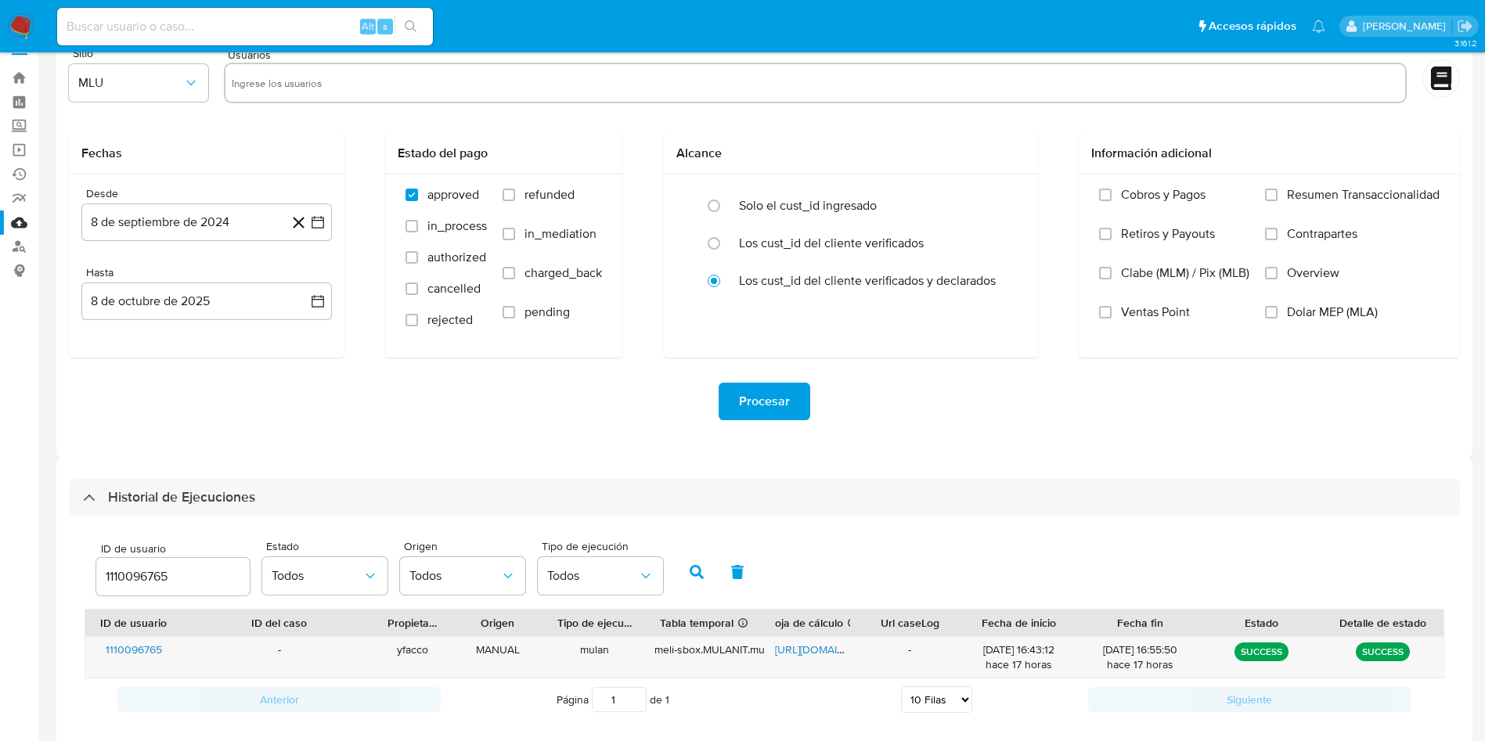
scroll to position [110, 0]
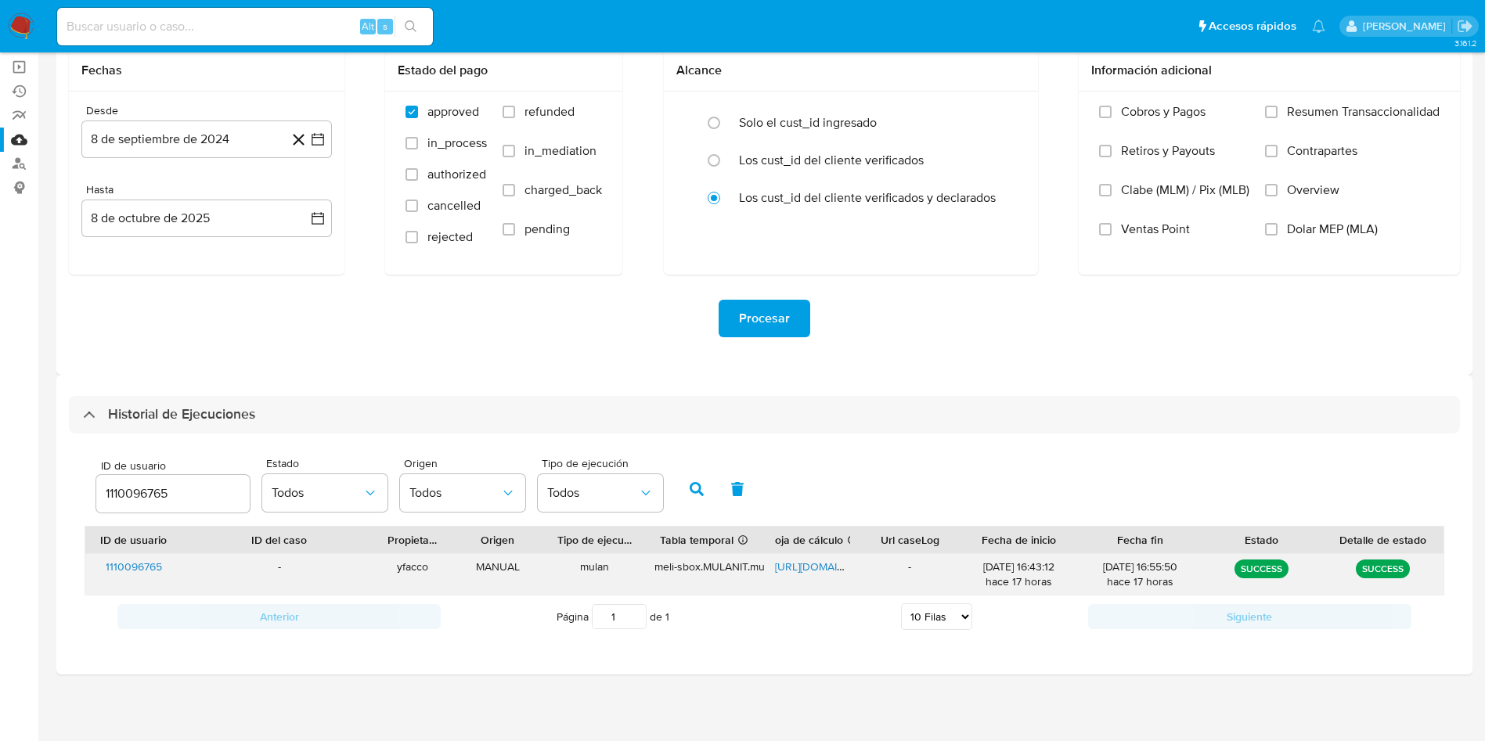
click at [795, 564] on span "https://docs.google.com/spreadsheets/d/1fogOpdUly5ZuupltXM8hm3ZIfRgH_lD_Phmohp6…" at bounding box center [829, 567] width 108 height 16
drag, startPoint x: 187, startPoint y: 499, endPoint x: 0, endPoint y: 456, distance: 192.2
click at [0, 456] on section "Bandeja Tablero Screening Búsqueda en Listas Watchlist Herramientas Operaciones…" at bounding box center [742, 316] width 1485 height 852
type input "1710477749"
click at [698, 489] on icon "button" at bounding box center [697, 489] width 14 height 14
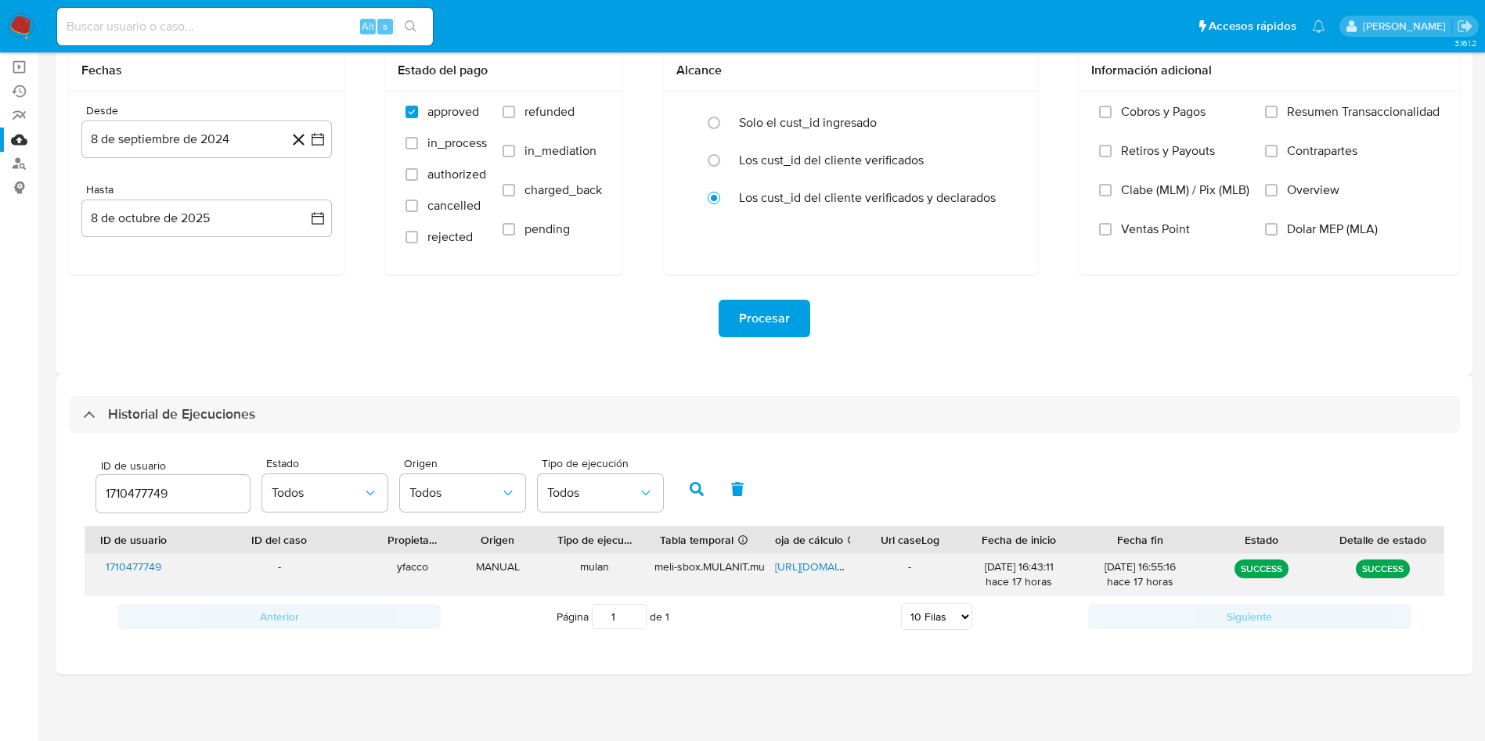
click at [814, 570] on span "https://docs.google.com/spreadsheets/d/1paxl-cHZVG1v2rcK4fhgG8QtVpeohDjAiYmqed5…" at bounding box center [829, 567] width 108 height 16
